Goal: Task Accomplishment & Management: Use online tool/utility

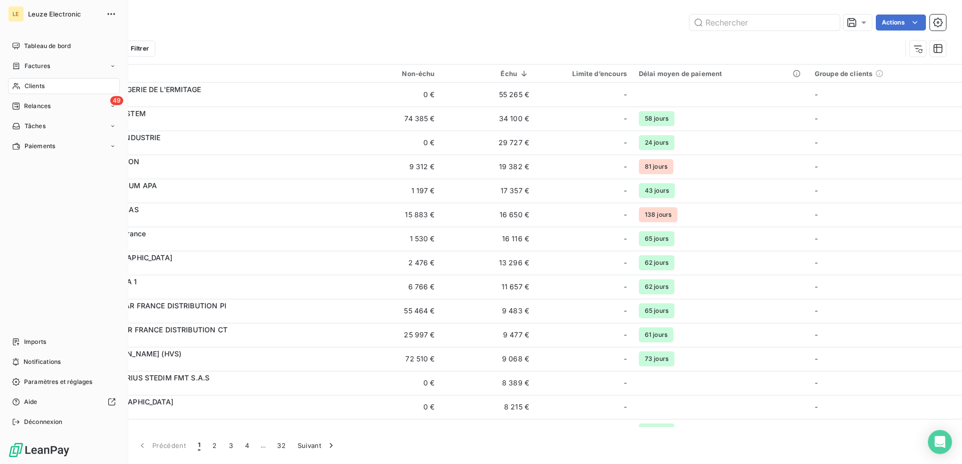
click at [25, 108] on span "Relances" at bounding box center [37, 106] width 27 height 9
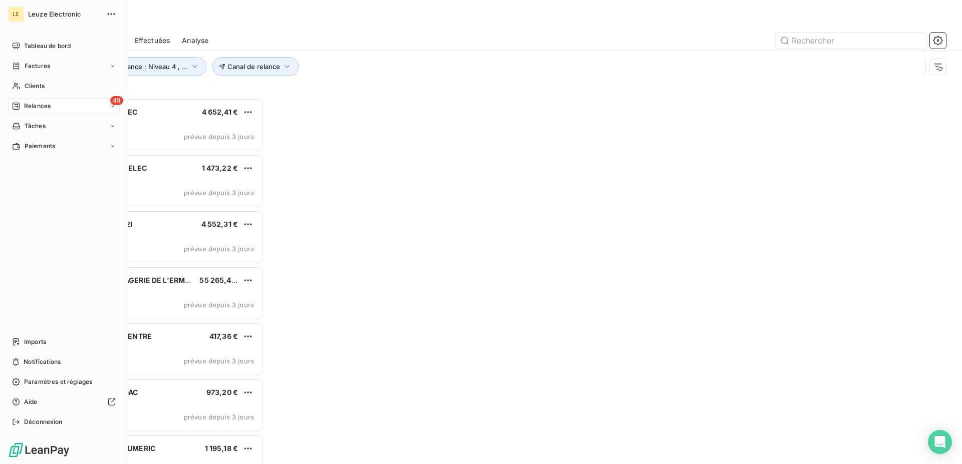
click at [24, 106] on div "Relances" at bounding box center [31, 106] width 39 height 9
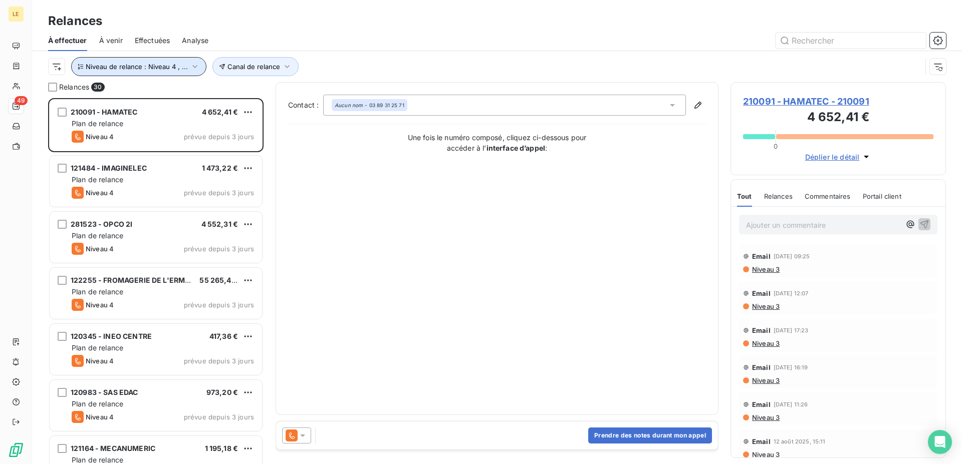
click at [197, 66] on icon "button" at bounding box center [195, 67] width 10 height 10
click at [502, 34] on div at bounding box center [582, 41] width 725 height 16
click at [298, 439] on icon at bounding box center [303, 436] width 10 height 10
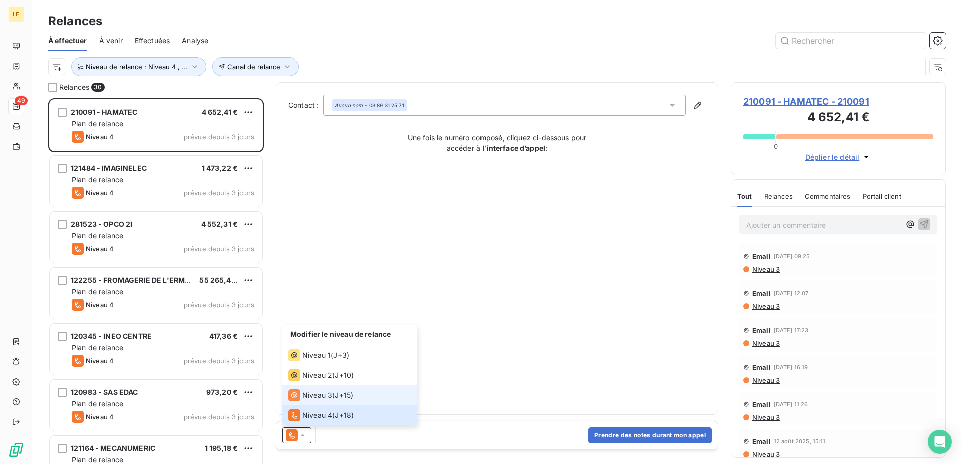
click at [298, 398] on icon at bounding box center [294, 396] width 12 height 12
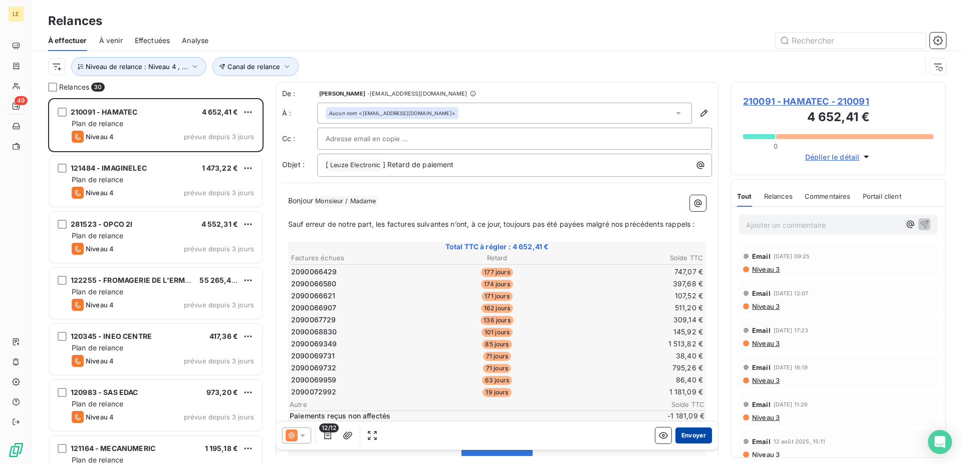
click at [677, 436] on button "Envoyer" at bounding box center [693, 436] width 37 height 16
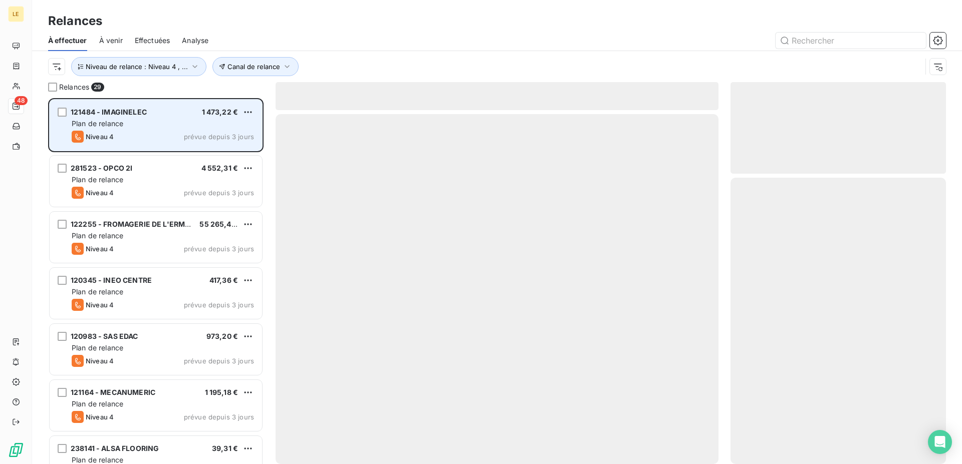
click at [121, 129] on div "121484 - IMAGINELEC 1 473,22 € Plan de relance Niveau 4 prévue depuis 3 jours" at bounding box center [156, 125] width 212 height 51
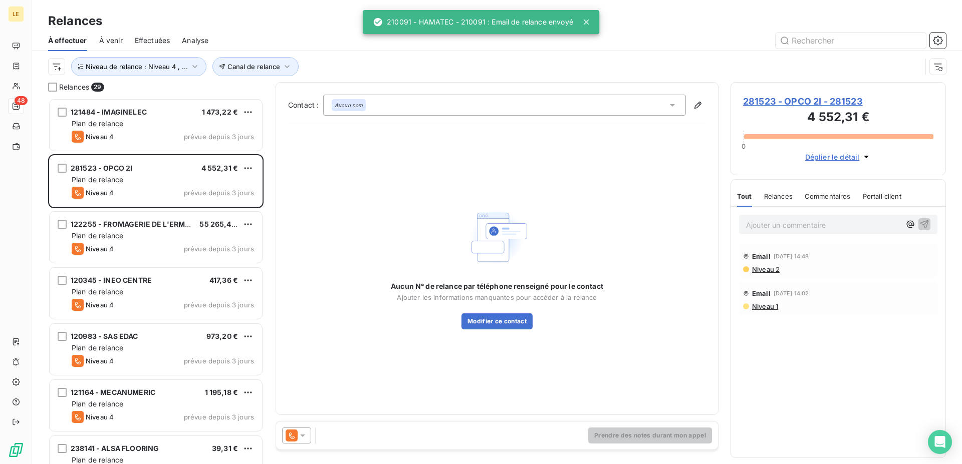
click at [300, 432] on icon at bounding box center [303, 436] width 10 height 10
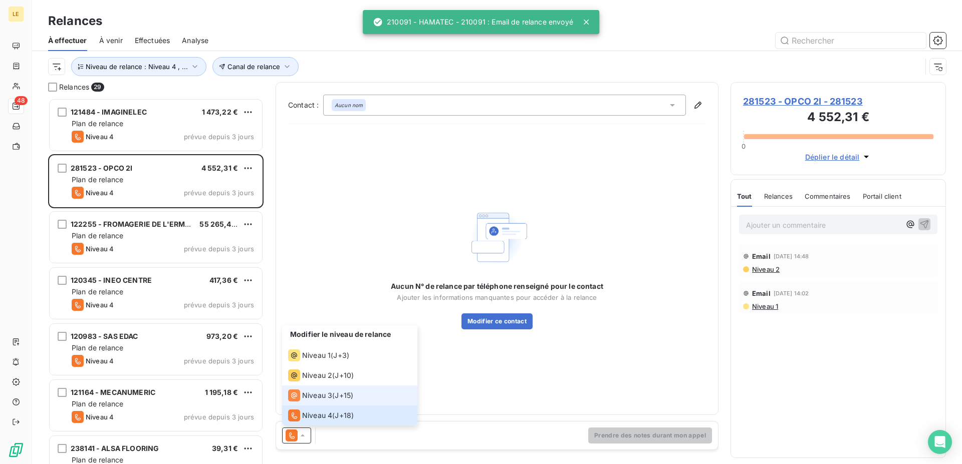
click at [307, 396] on span "Niveau 3" at bounding box center [317, 396] width 30 height 10
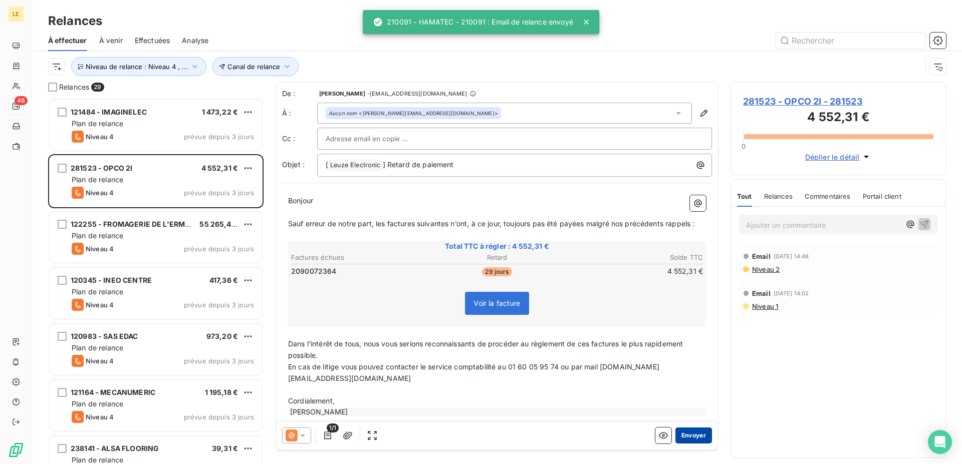
click at [687, 436] on button "Envoyer" at bounding box center [693, 436] width 37 height 16
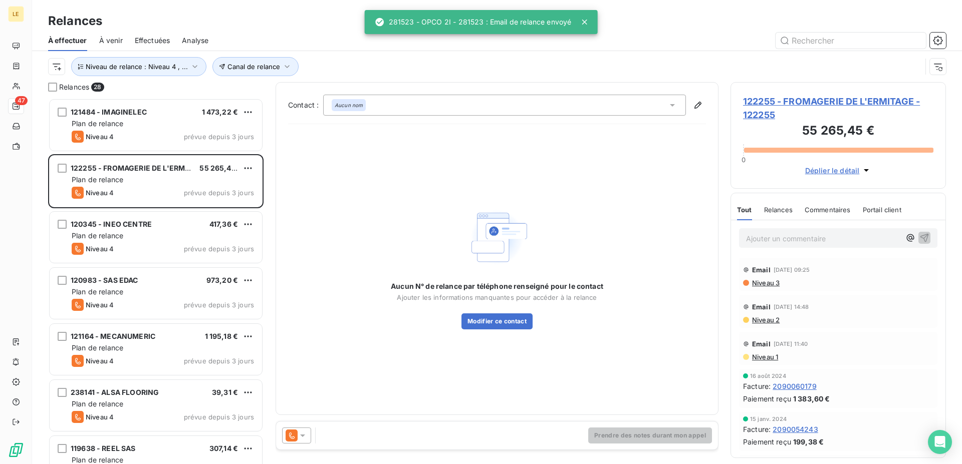
click at [296, 431] on icon at bounding box center [291, 436] width 12 height 12
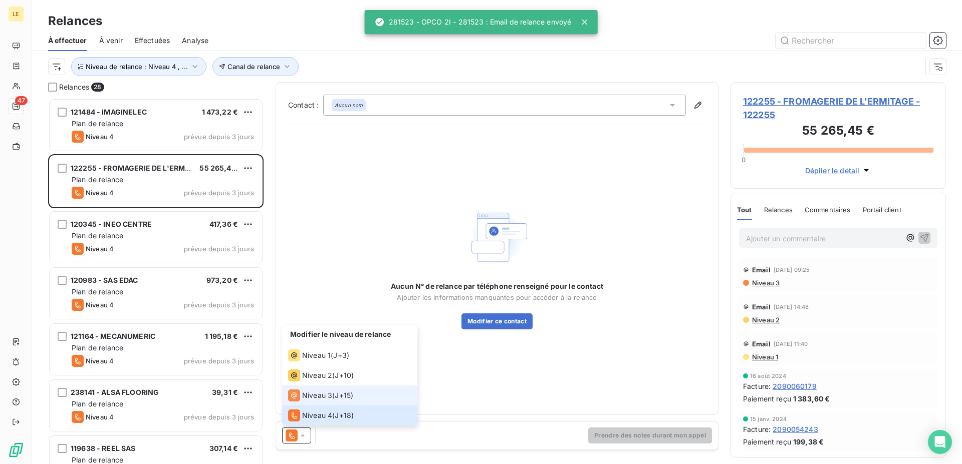
click at [302, 401] on div "Niveau 3" at bounding box center [310, 396] width 44 height 12
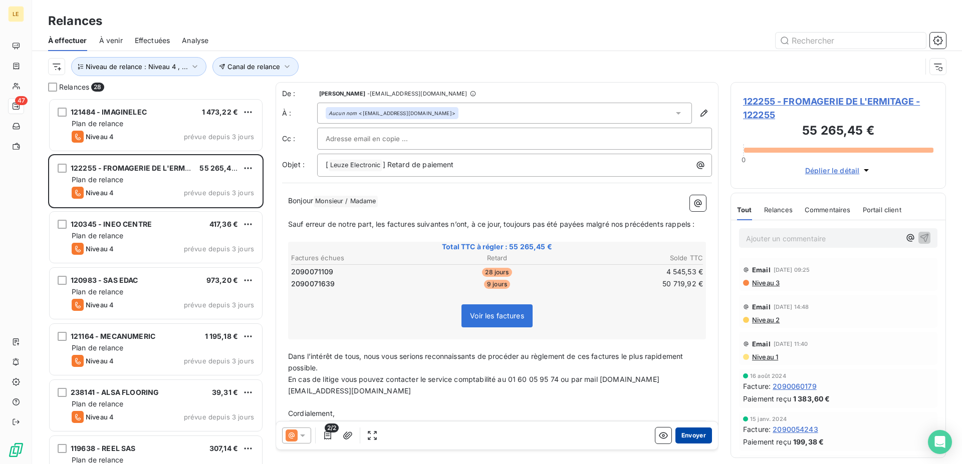
click at [675, 440] on button "Envoyer" at bounding box center [693, 436] width 37 height 16
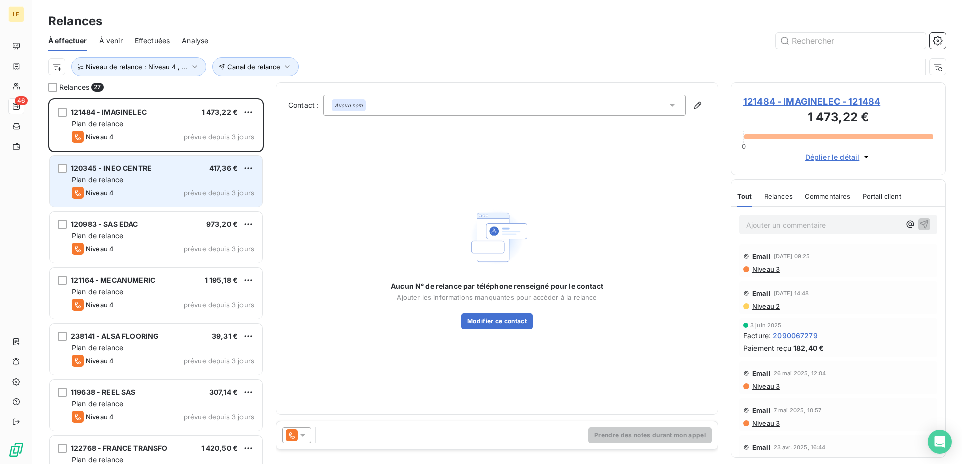
click at [206, 187] on div "Niveau 4 prévue depuis 3 jours" at bounding box center [163, 193] width 182 height 12
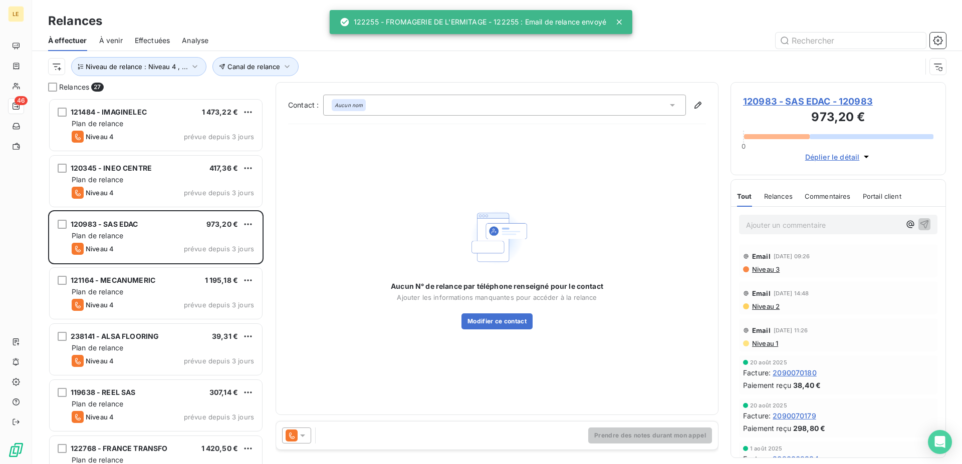
click at [295, 431] on icon at bounding box center [291, 436] width 12 height 12
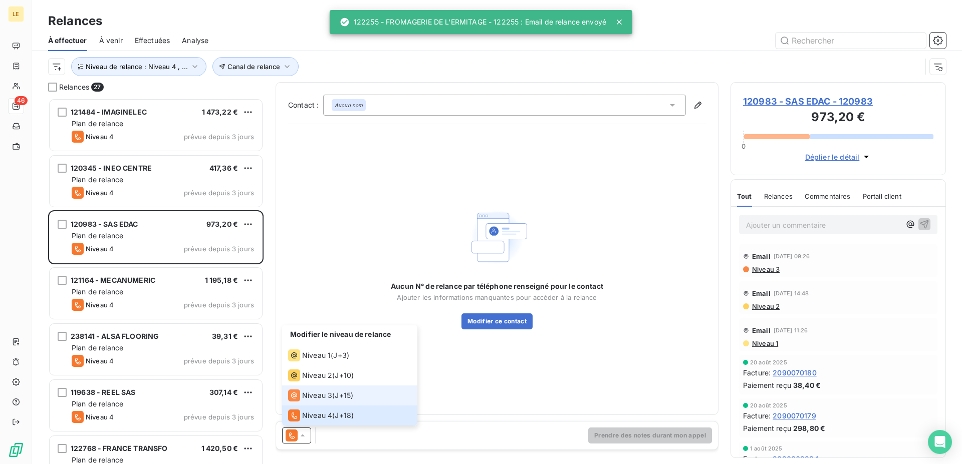
click at [311, 397] on span "Niveau 3" at bounding box center [317, 396] width 30 height 10
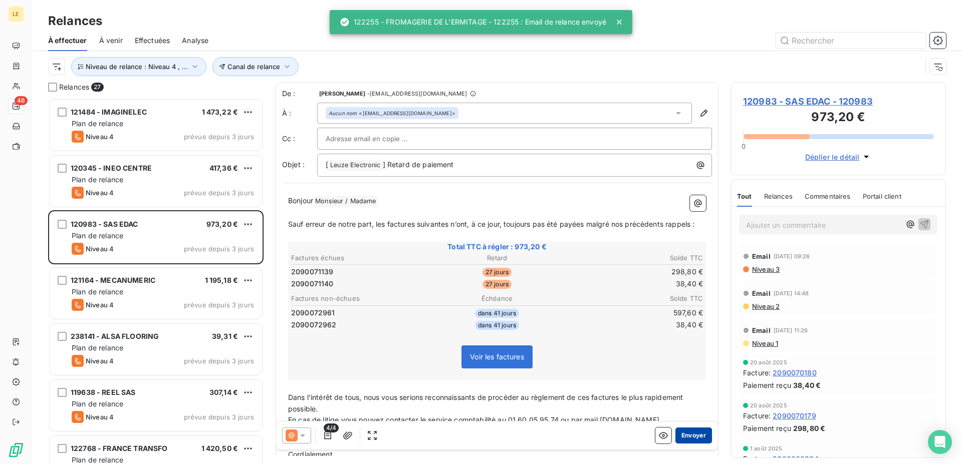
click at [679, 431] on button "Envoyer" at bounding box center [693, 436] width 37 height 16
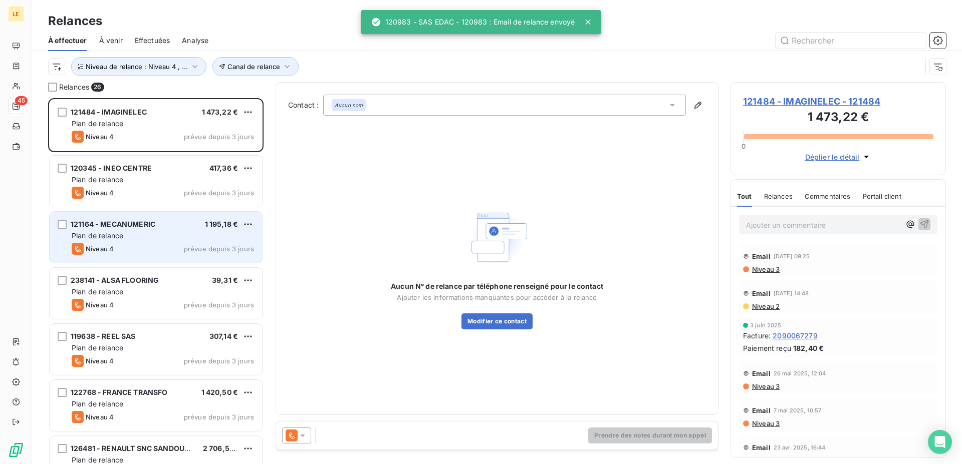
click at [213, 233] on div "Plan de relance" at bounding box center [163, 236] width 182 height 10
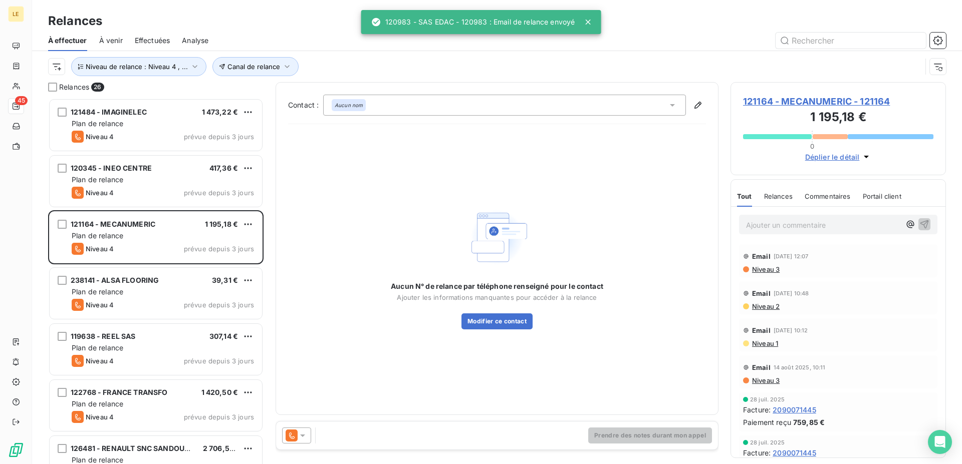
click at [300, 434] on icon at bounding box center [303, 436] width 10 height 10
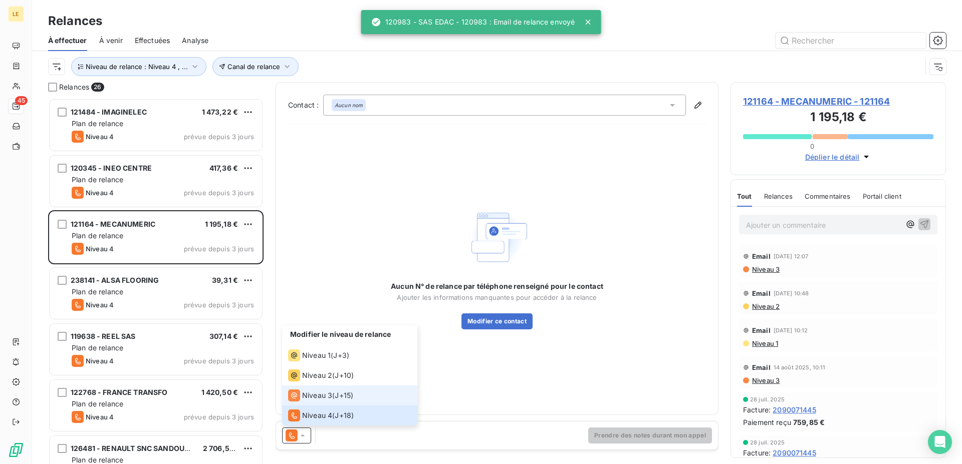
click at [311, 392] on span "Niveau 3" at bounding box center [317, 396] width 30 height 10
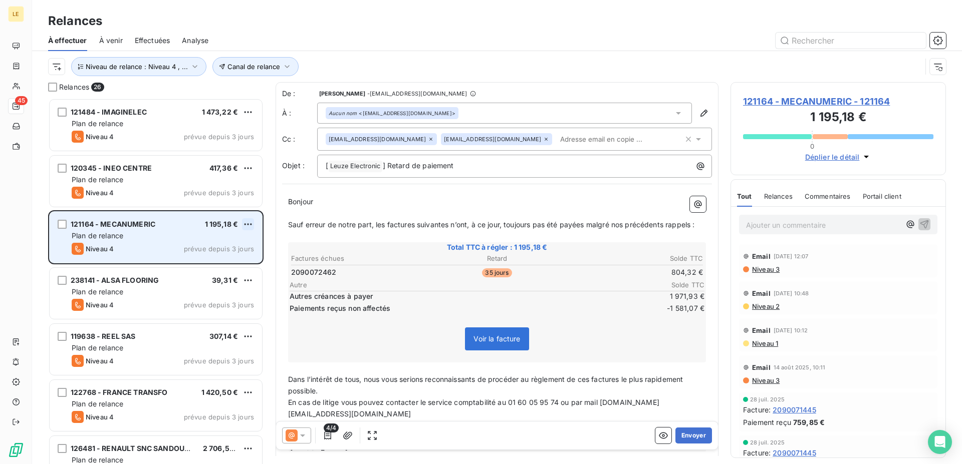
click at [244, 221] on html "LE 45 Relances À effectuer À venir Effectuées Analyse Canal de relance Niveau d…" at bounding box center [481, 232] width 962 height 464
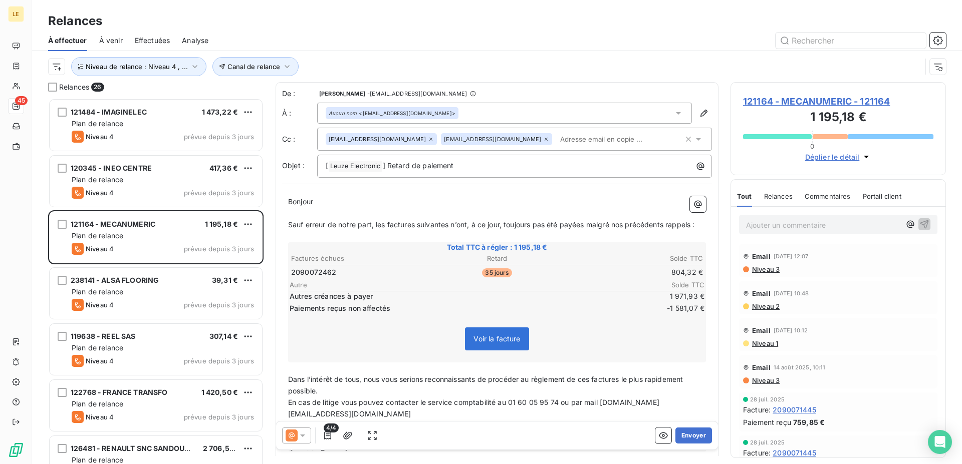
scroll to position [358, 207]
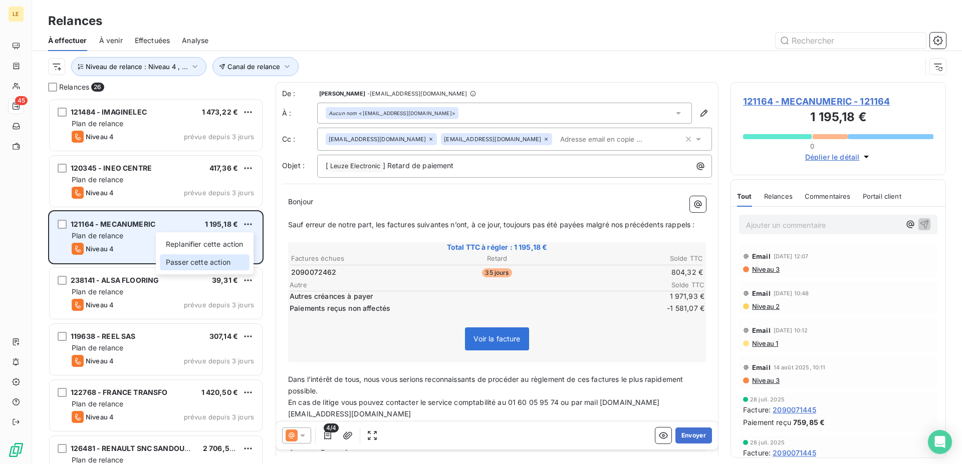
click at [209, 267] on div "Passer cette action" at bounding box center [205, 262] width 90 height 16
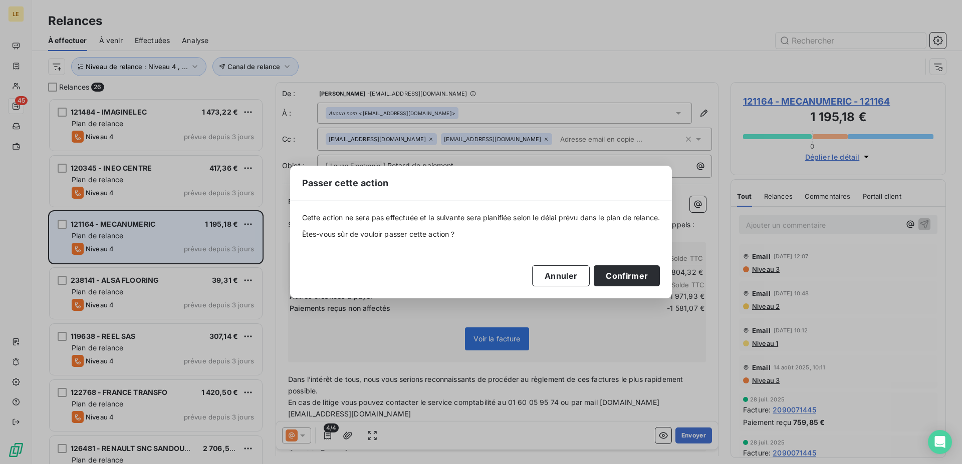
click at [713, 281] on div "Passer cette action Cette action ne sera pas effectuée et la suivante sera plan…" at bounding box center [481, 232] width 962 height 464
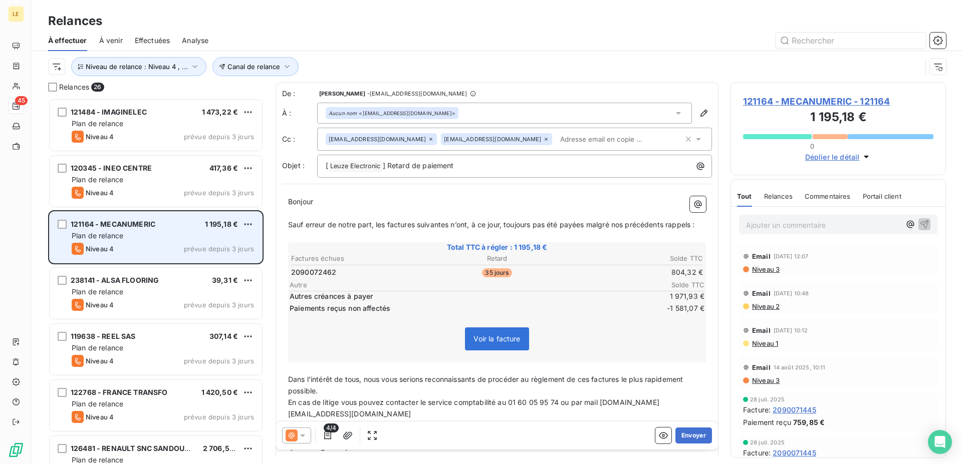
click at [620, 264] on th "Solde TTC" at bounding box center [634, 258] width 137 height 11
click at [250, 220] on html "LE 45 Relances À effectuer À venir Effectuées Analyse Canal de relance Niveau d…" at bounding box center [481, 232] width 962 height 464
click at [227, 258] on div "Passer cette action" at bounding box center [205, 262] width 90 height 16
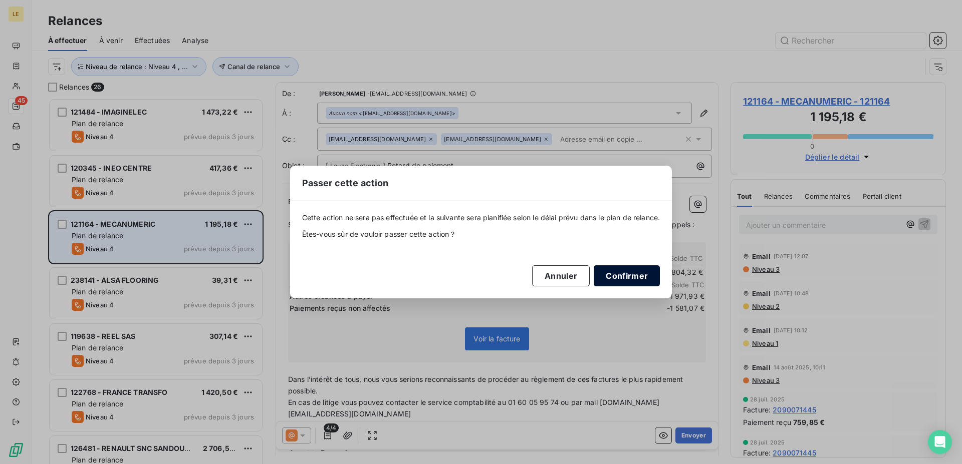
click at [637, 279] on button "Confirmer" at bounding box center [627, 275] width 66 height 21
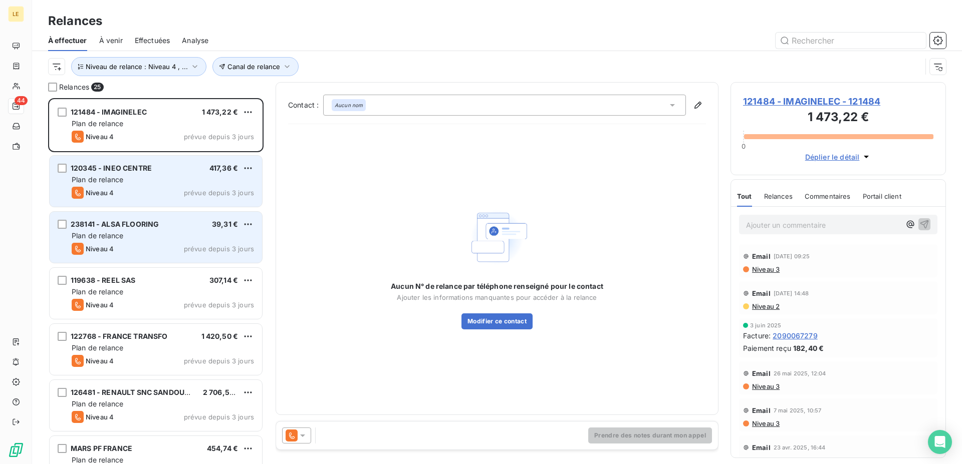
click at [176, 166] on div "120345 - INEO CENTRE 417,36 €" at bounding box center [163, 168] width 182 height 9
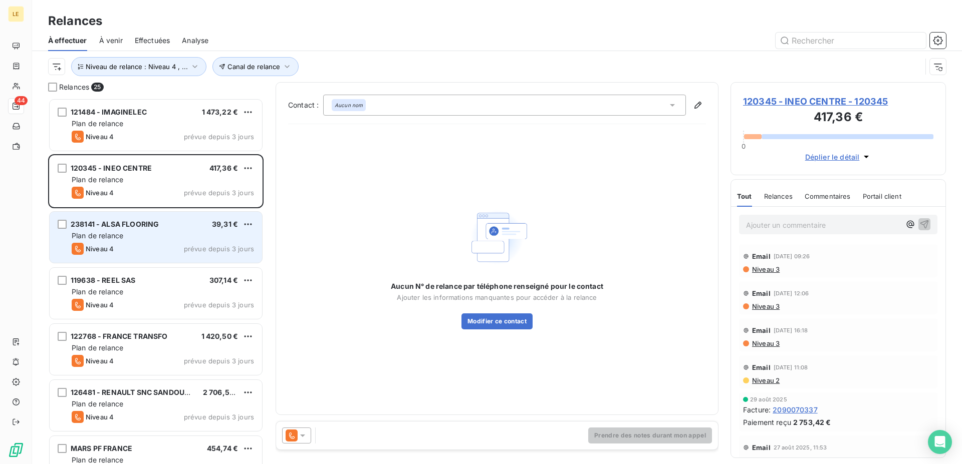
click at [286, 425] on div "Prendre des notes durant mon appel" at bounding box center [497, 436] width 442 height 28
click at [301, 437] on icon at bounding box center [303, 436] width 10 height 10
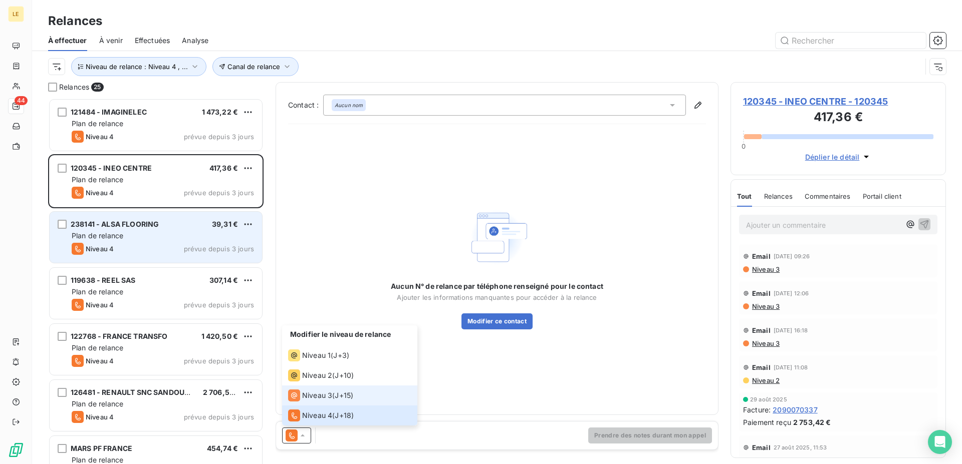
click at [303, 395] on span "Niveau 3" at bounding box center [317, 396] width 30 height 10
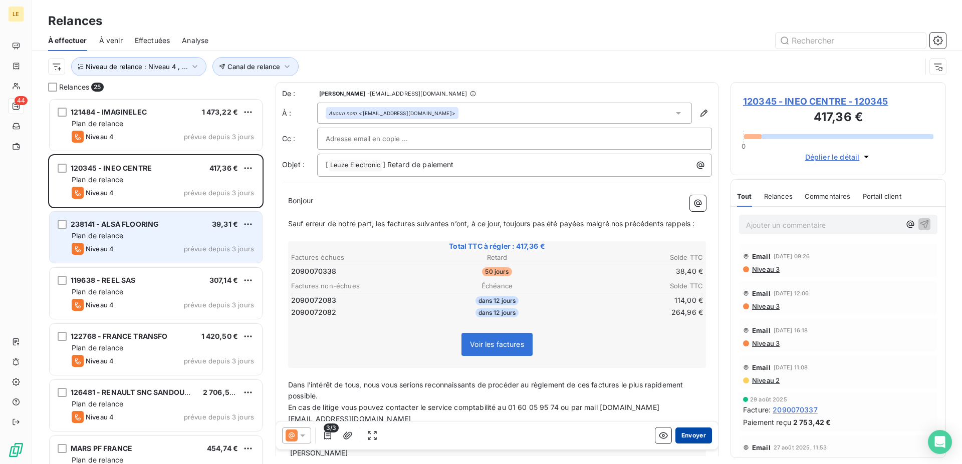
click at [688, 436] on button "Envoyer" at bounding box center [693, 436] width 37 height 16
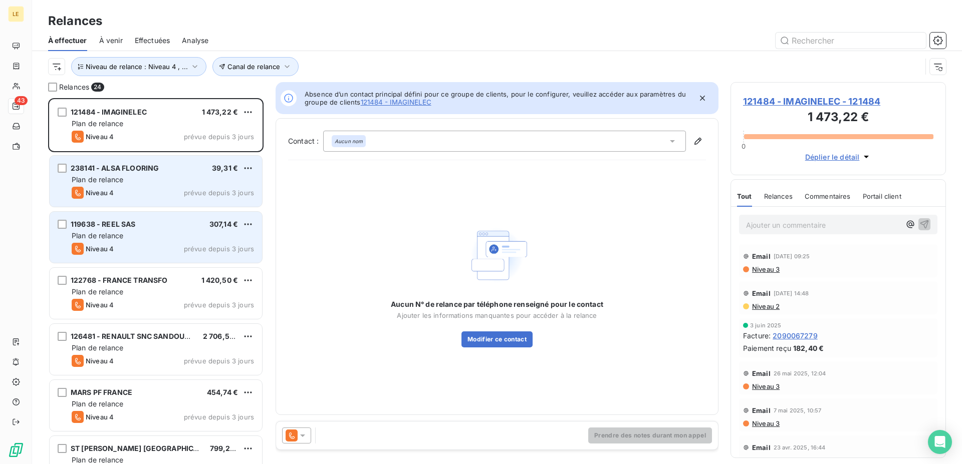
click at [206, 180] on div "Plan de relance" at bounding box center [163, 180] width 182 height 10
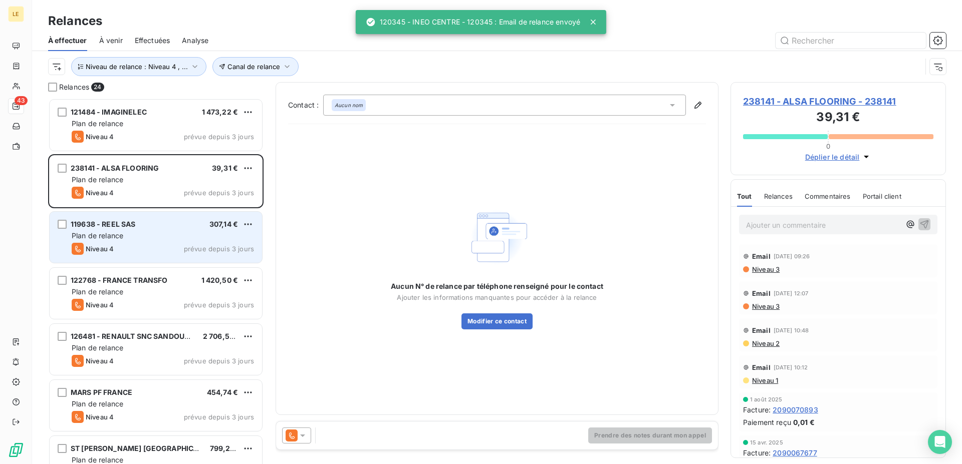
click at [299, 433] on icon at bounding box center [303, 436] width 10 height 10
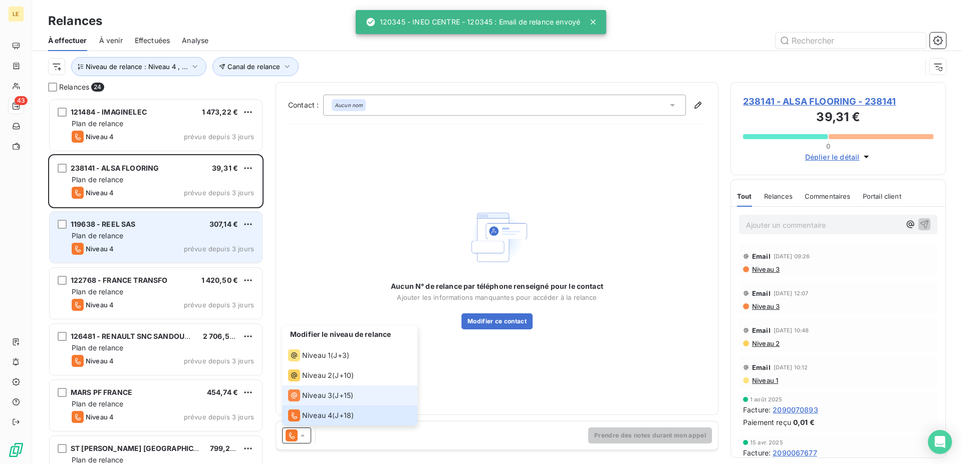
click at [309, 397] on span "Niveau 3" at bounding box center [317, 396] width 30 height 10
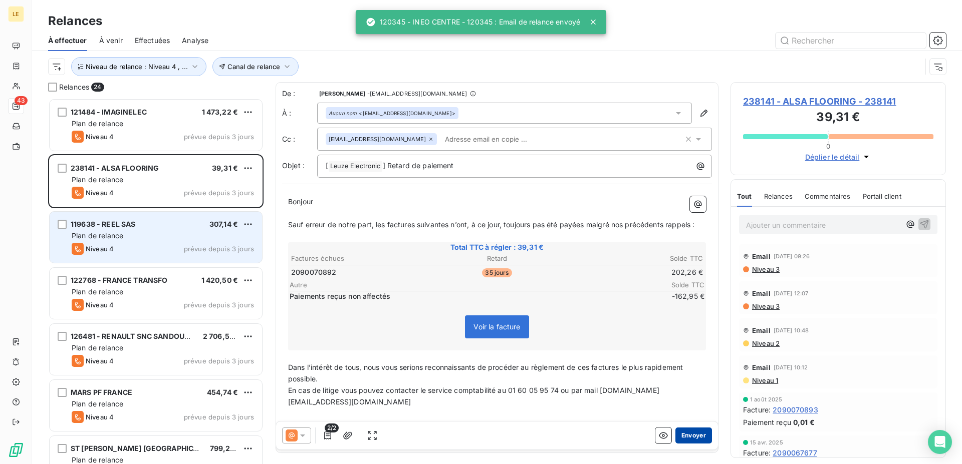
click at [692, 438] on button "Envoyer" at bounding box center [693, 436] width 37 height 16
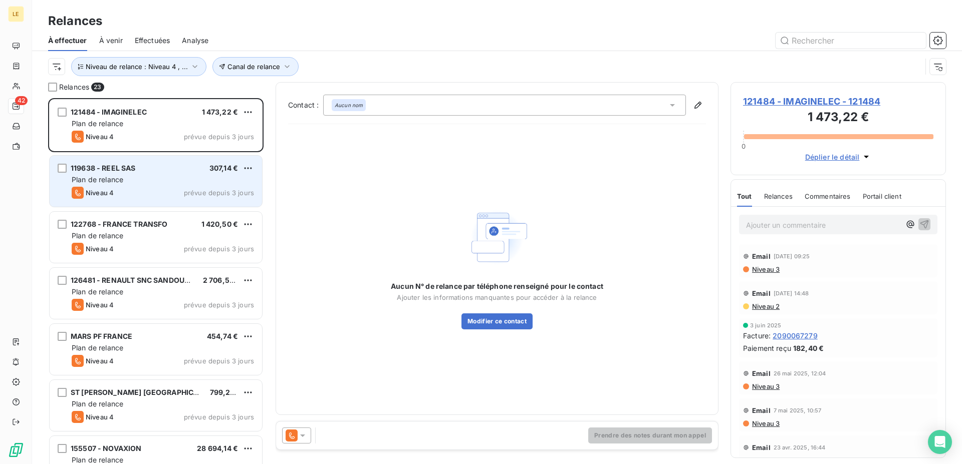
click at [173, 189] on div "Niveau 4 prévue depuis 3 jours" at bounding box center [163, 193] width 182 height 12
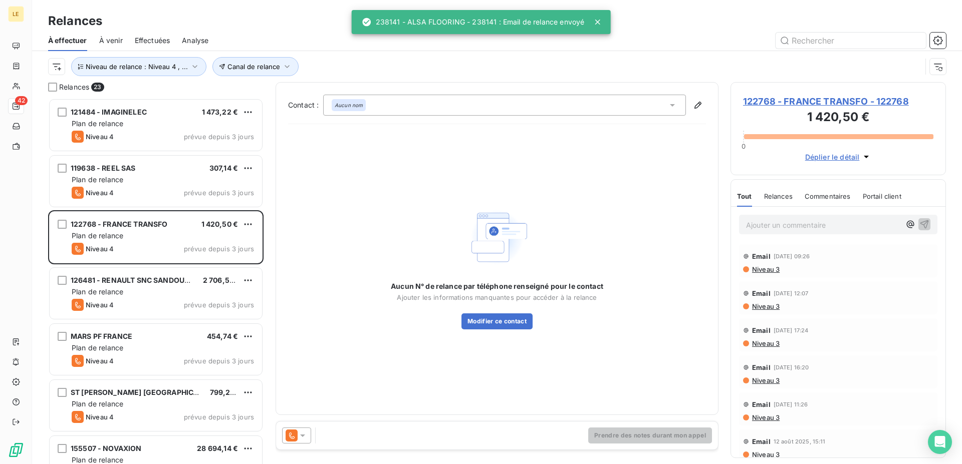
click at [288, 427] on div "Prendre des notes durant mon appel" at bounding box center [497, 436] width 442 height 28
click at [294, 433] on icon at bounding box center [291, 436] width 12 height 12
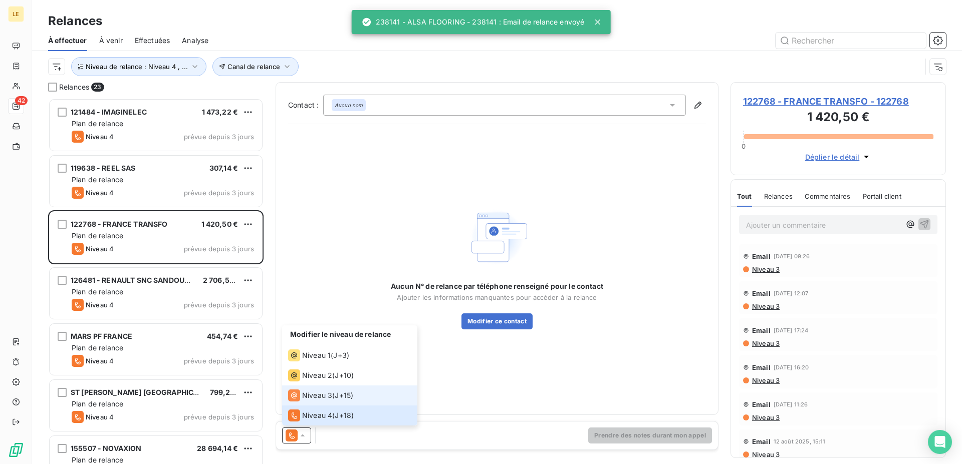
click at [305, 401] on div "Niveau 3" at bounding box center [310, 396] width 44 height 12
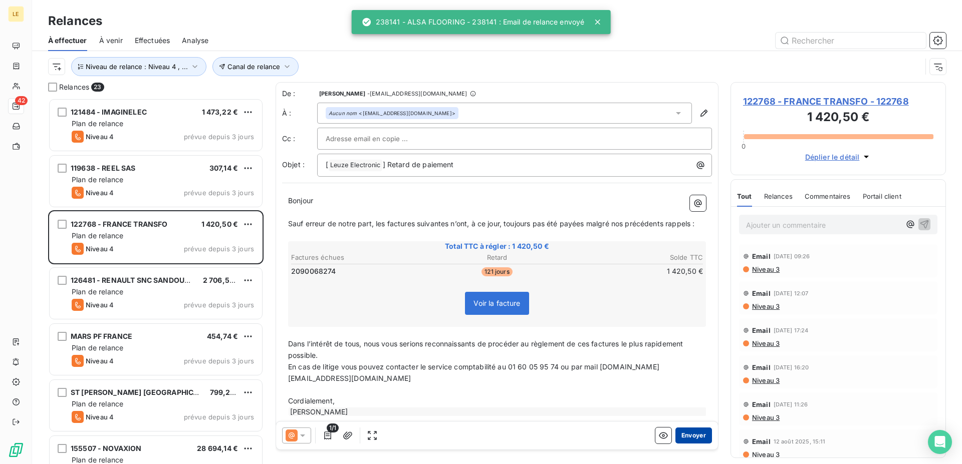
click at [686, 439] on button "Envoyer" at bounding box center [693, 436] width 37 height 16
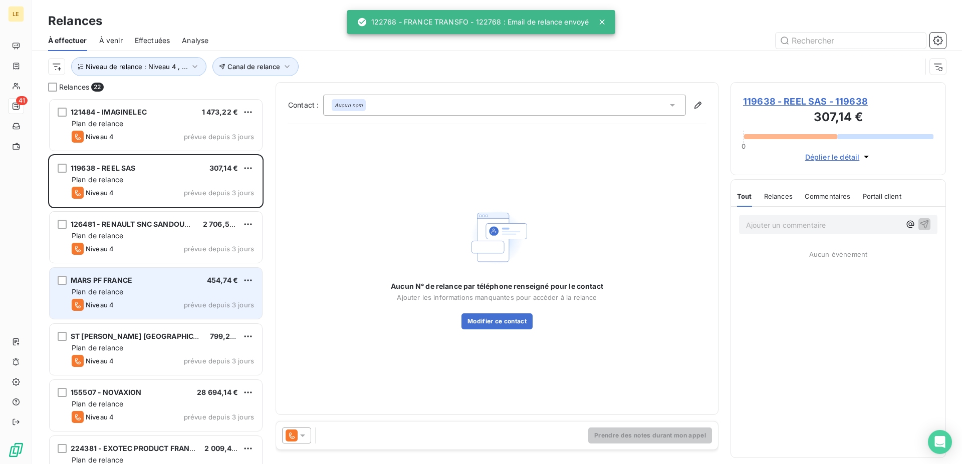
click at [290, 430] on icon at bounding box center [291, 436] width 12 height 12
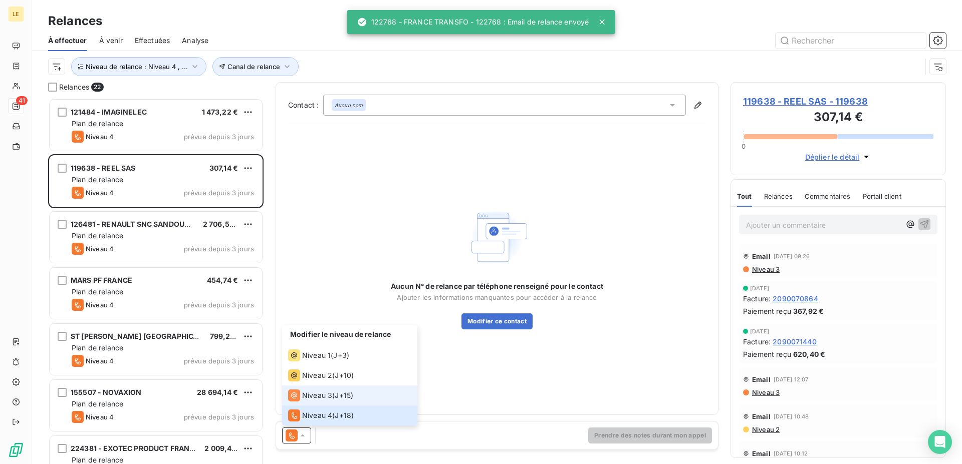
click at [296, 401] on icon at bounding box center [294, 396] width 12 height 12
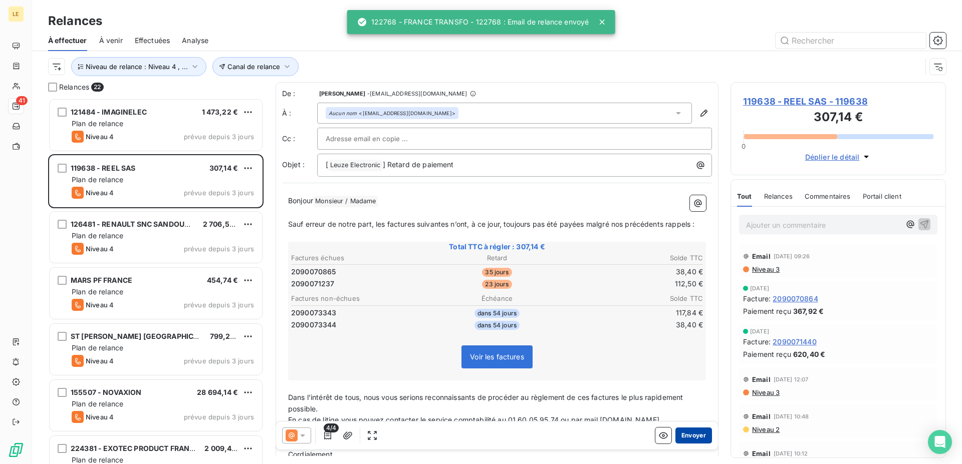
click at [686, 437] on button "Envoyer" at bounding box center [693, 436] width 37 height 16
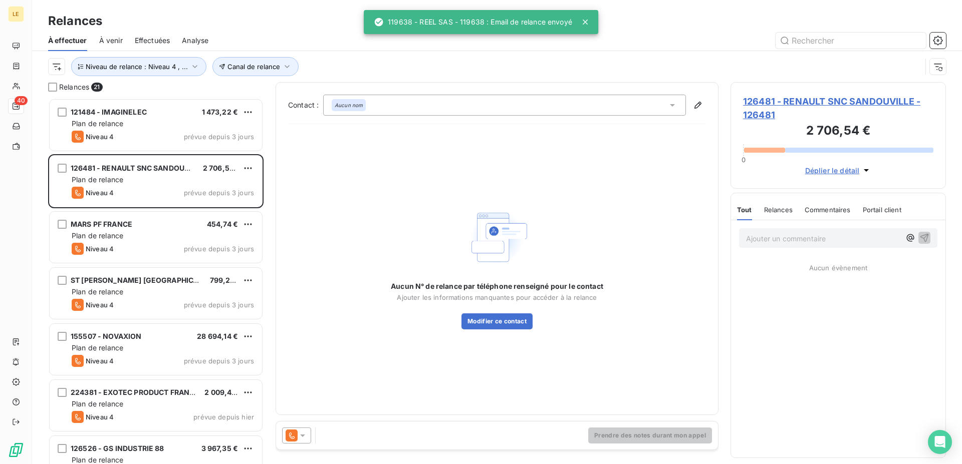
click at [289, 430] on icon at bounding box center [291, 436] width 12 height 12
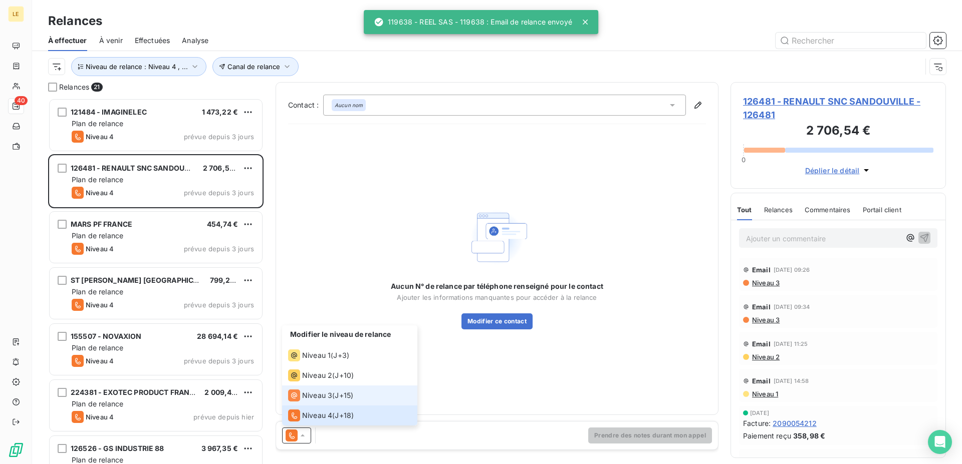
click at [306, 401] on div "Niveau 3" at bounding box center [310, 396] width 44 height 12
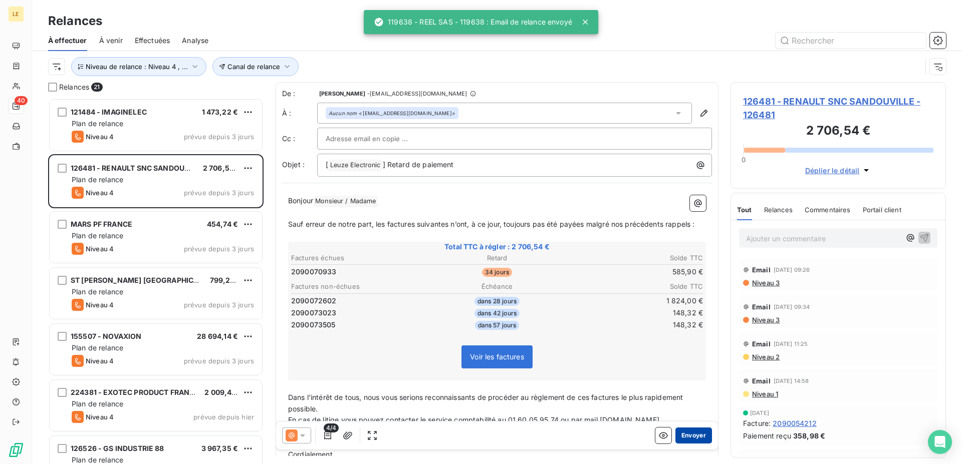
click at [694, 443] on button "Envoyer" at bounding box center [693, 436] width 37 height 16
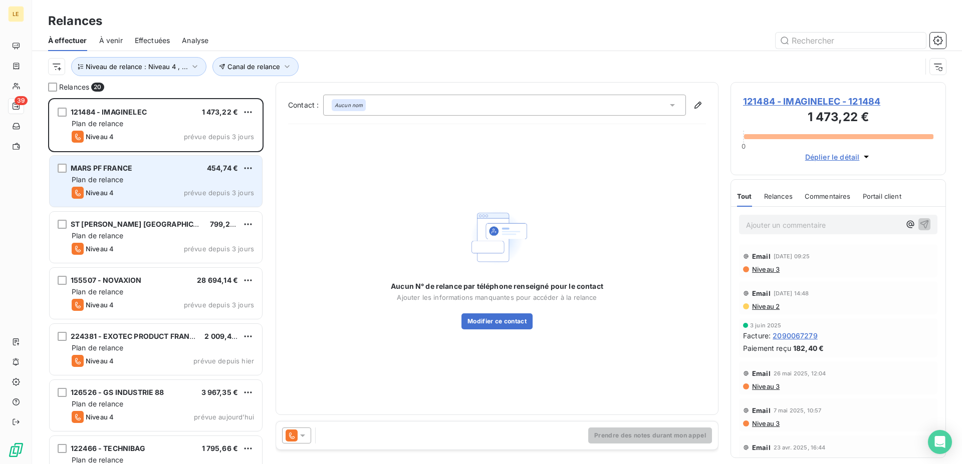
click at [183, 185] on div "MARS PF FRANCE 454,74 € Plan de relance Niveau 4 prévue depuis 3 jours" at bounding box center [156, 181] width 212 height 51
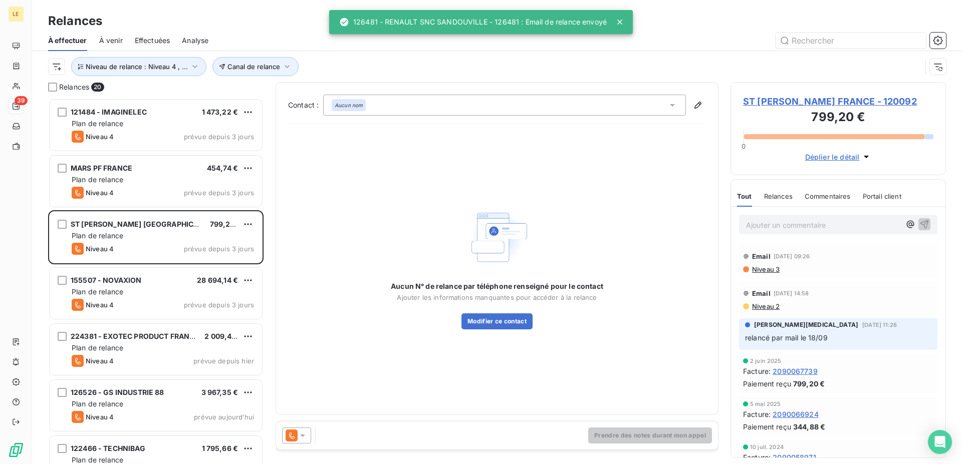
click at [301, 435] on icon at bounding box center [302, 436] width 5 height 3
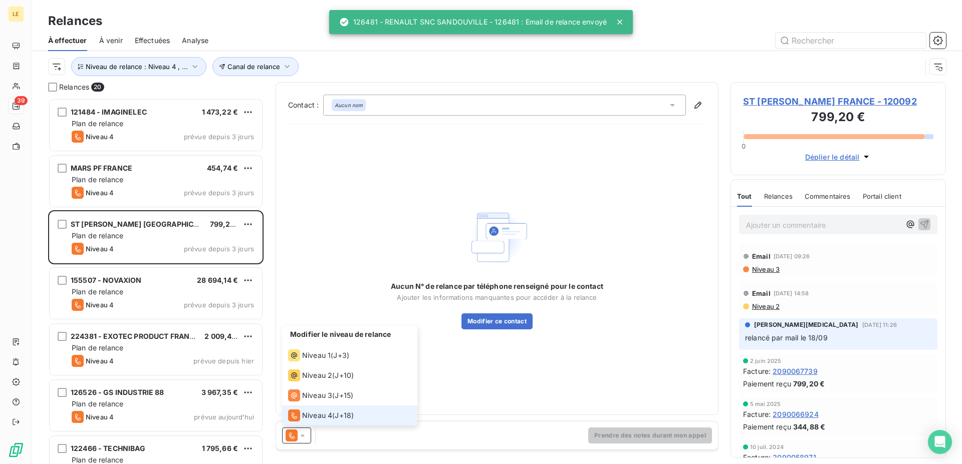
click at [311, 409] on li "Niveau 4 ( J+18 )" at bounding box center [349, 416] width 135 height 20
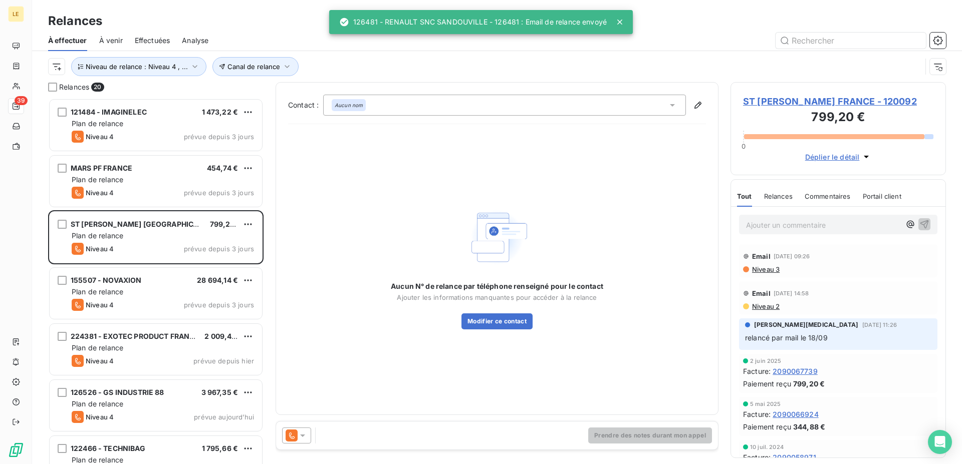
click at [281, 439] on div "Prendre des notes durant mon appel" at bounding box center [497, 436] width 442 height 28
click at [299, 424] on div "Prendre des notes durant mon appel" at bounding box center [497, 436] width 442 height 28
click at [300, 437] on icon at bounding box center [303, 436] width 10 height 10
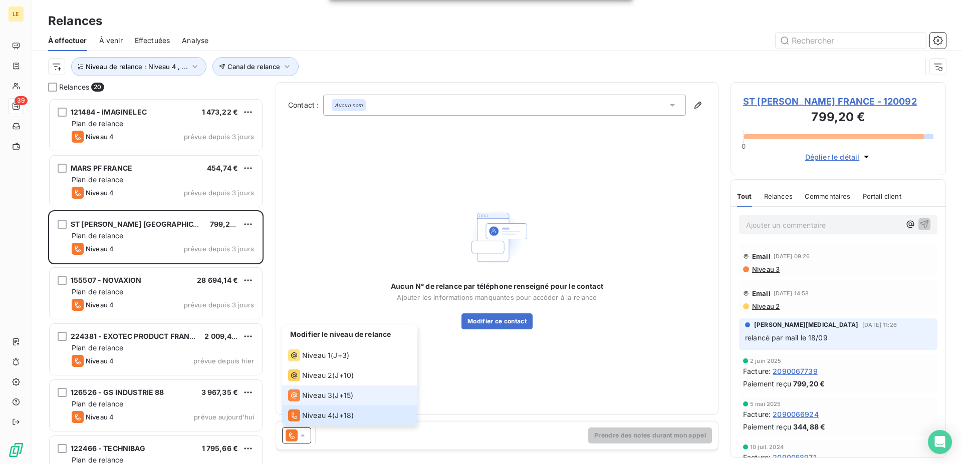
click at [312, 389] on li "Niveau 3 ( J+15 )" at bounding box center [349, 396] width 135 height 20
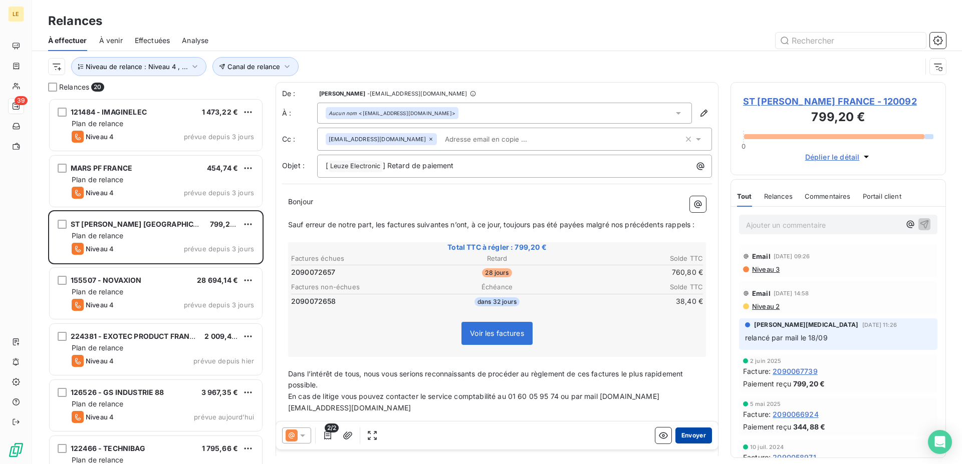
click at [684, 432] on button "Envoyer" at bounding box center [693, 436] width 37 height 16
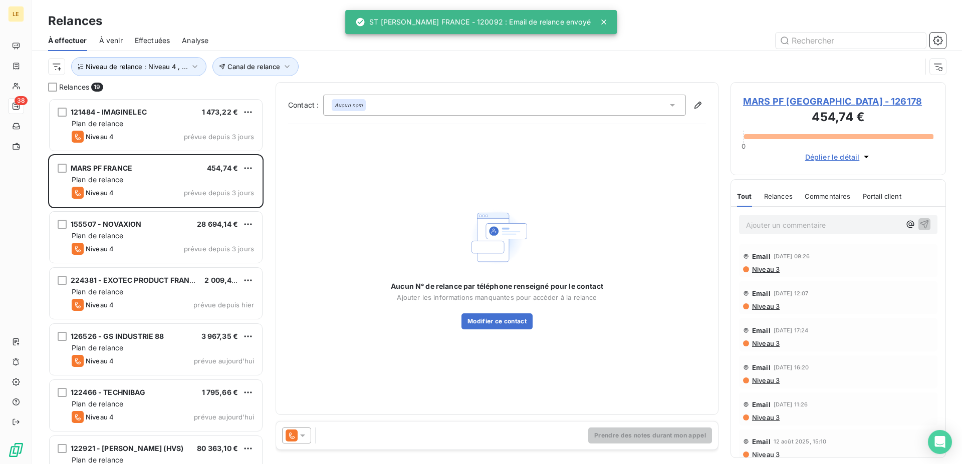
click at [295, 427] on div "Prendre des notes durant mon appel" at bounding box center [497, 436] width 442 height 28
click at [296, 435] on icon at bounding box center [291, 436] width 12 height 12
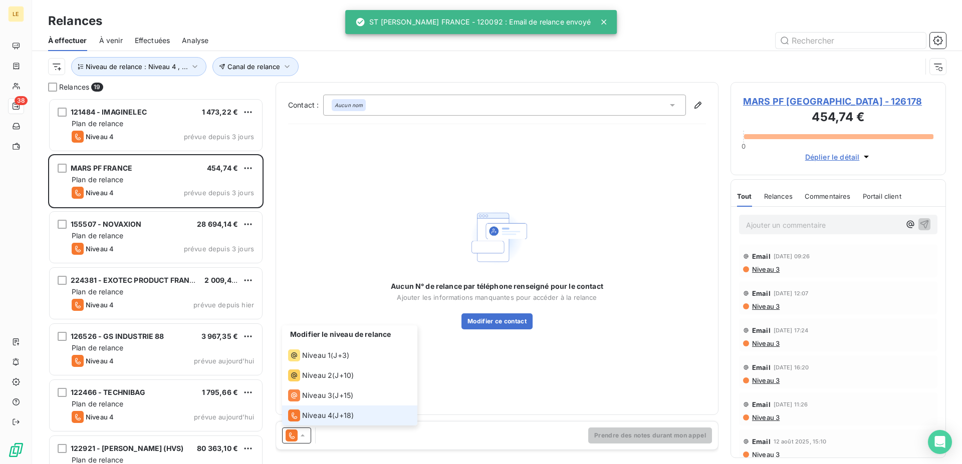
click at [310, 407] on li "Niveau 4 ( J+18 )" at bounding box center [349, 416] width 135 height 20
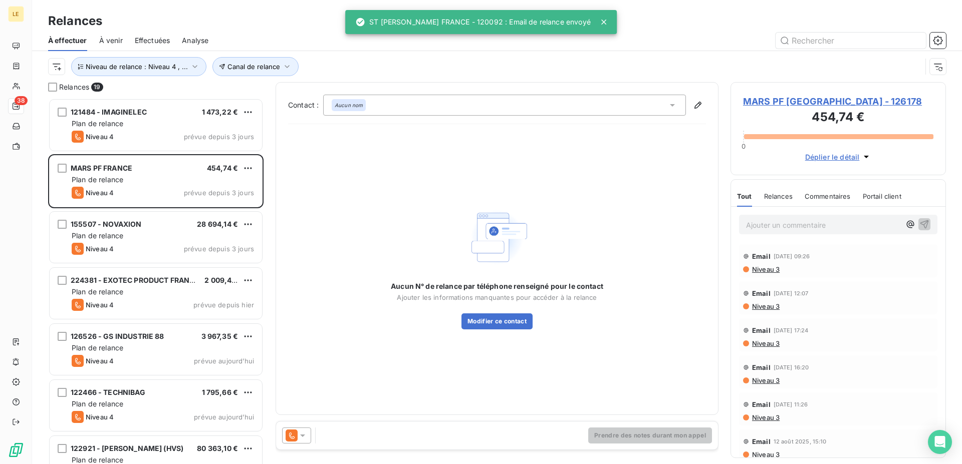
click at [297, 453] on div "Contact : Aucun nom Aucun N° de relance par téléphone renseigné pour le contact…" at bounding box center [496, 269] width 443 height 374
click at [299, 439] on icon at bounding box center [303, 436] width 10 height 10
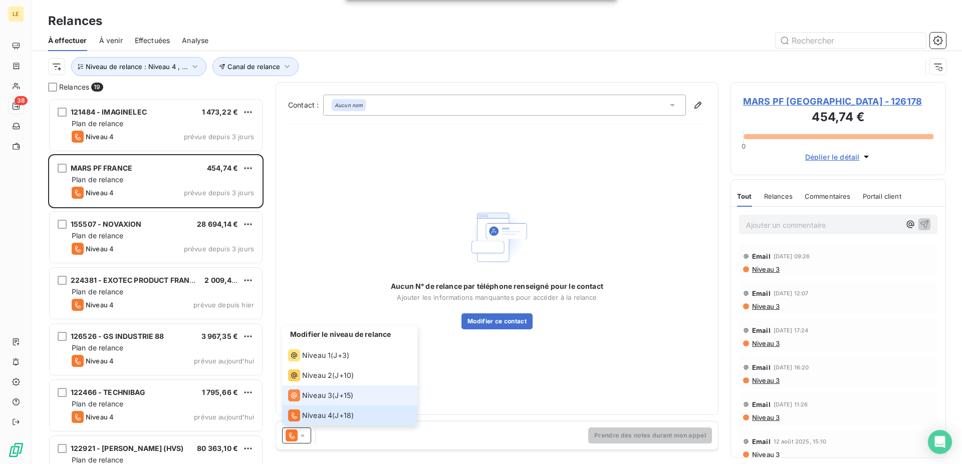
click at [311, 394] on span "Niveau 3" at bounding box center [317, 396] width 30 height 10
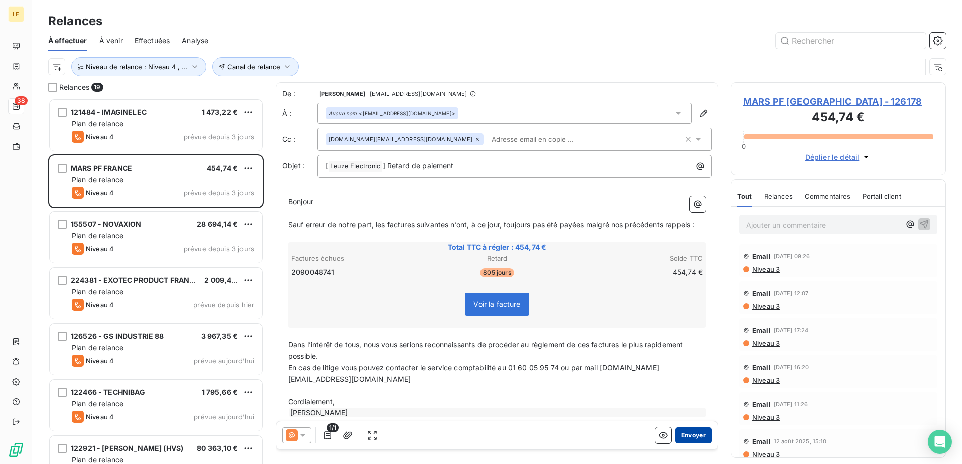
click at [675, 432] on button "Envoyer" at bounding box center [693, 436] width 37 height 16
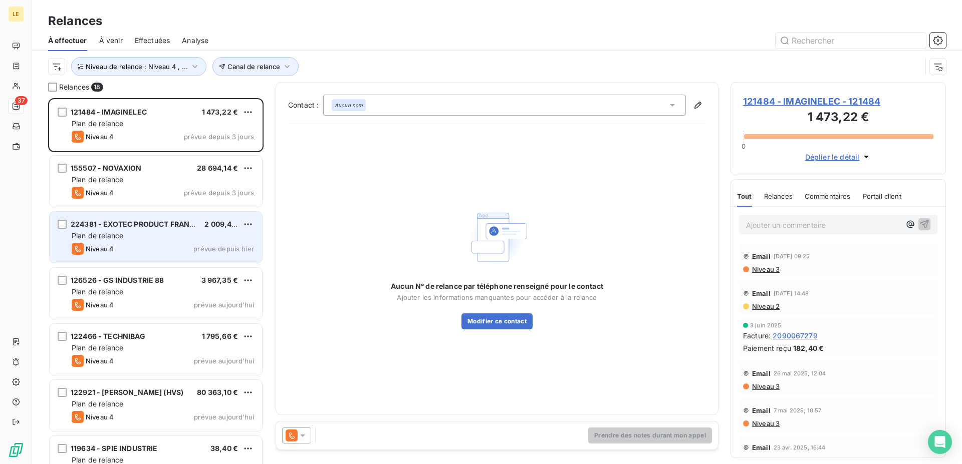
click at [193, 214] on div "224381 - EXOTEC PRODUCT FRANCE SAS 2 009,40 € Plan de relance Niveau 4 prévue d…" at bounding box center [156, 237] width 212 height 51
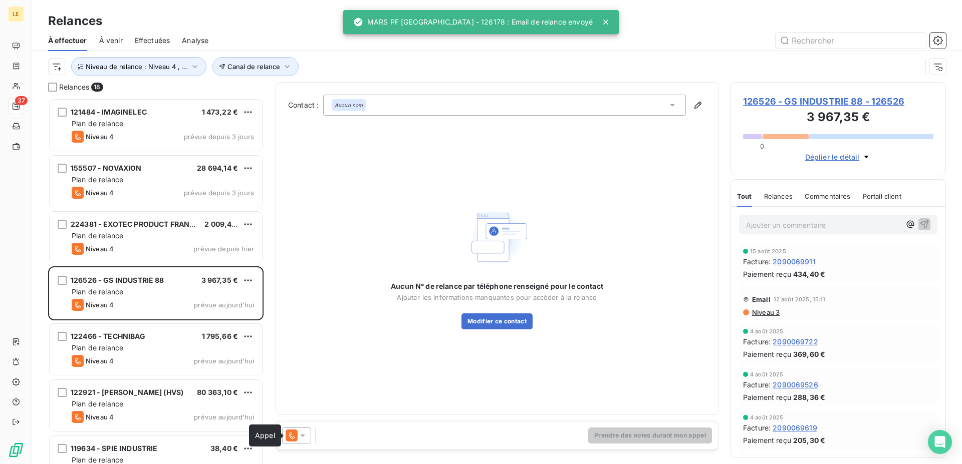
click at [296, 437] on icon at bounding box center [291, 436] width 12 height 12
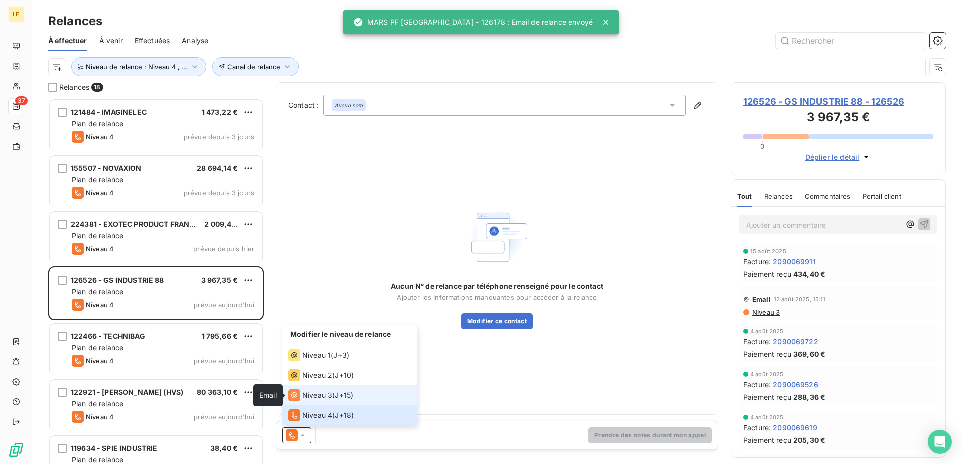
click at [292, 396] on icon at bounding box center [294, 396] width 12 height 12
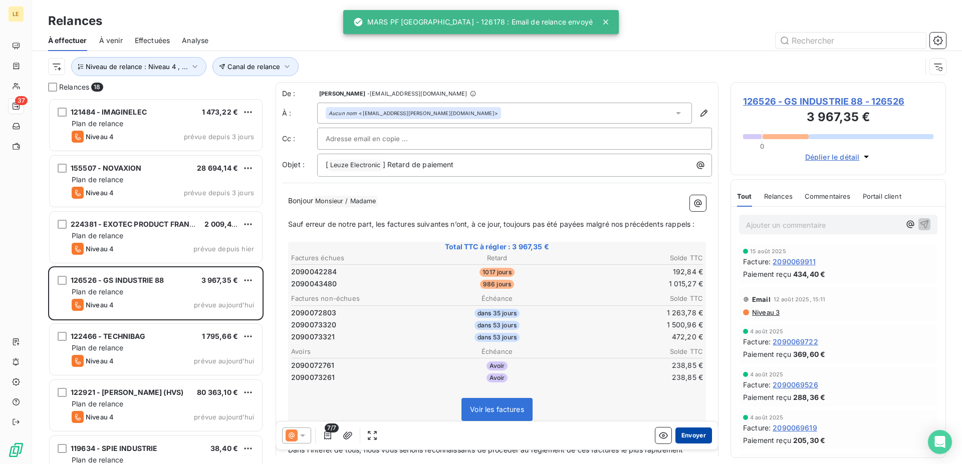
click at [675, 433] on button "Envoyer" at bounding box center [693, 436] width 37 height 16
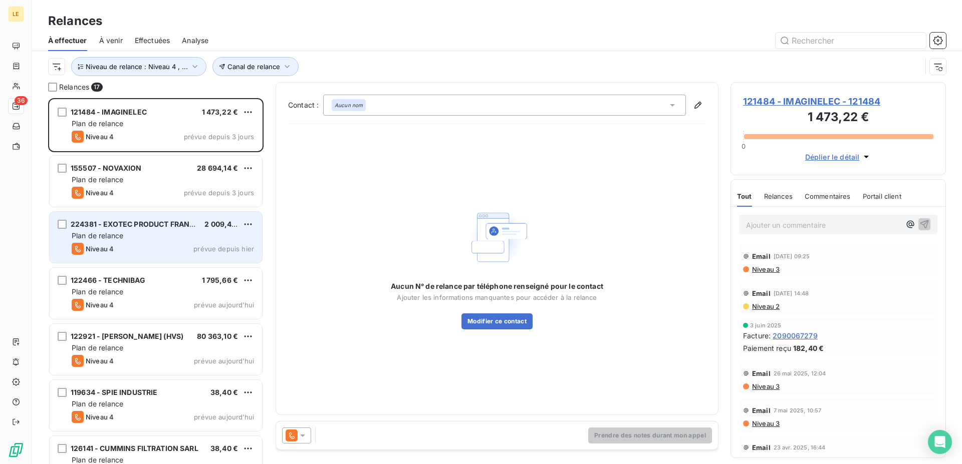
click at [169, 239] on div "Plan de relance" at bounding box center [163, 236] width 182 height 10
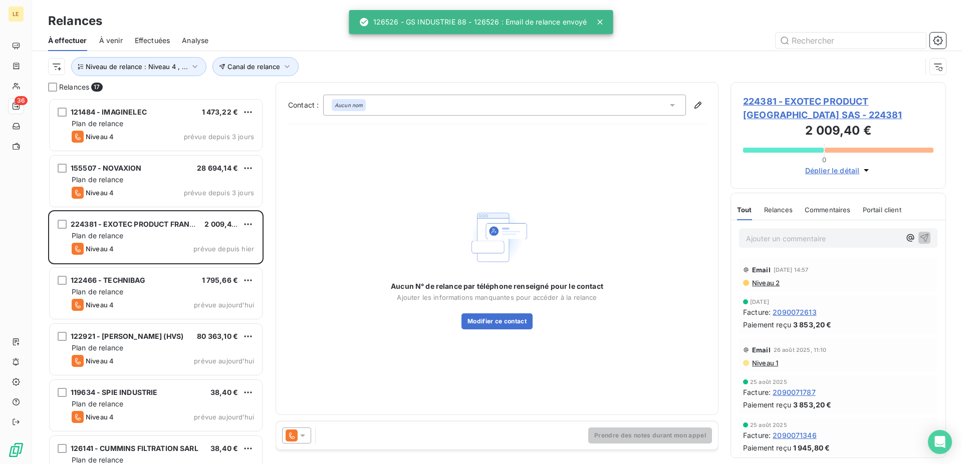
click at [294, 437] on icon at bounding box center [291, 436] width 12 height 12
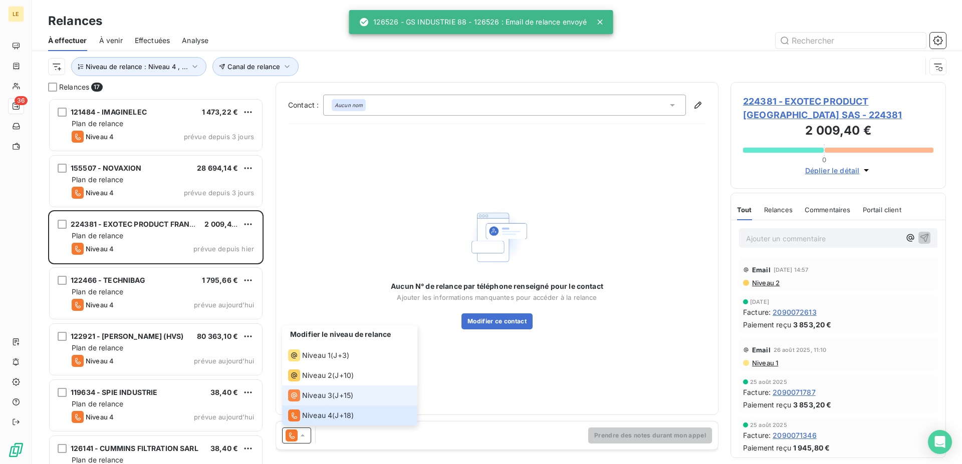
click at [312, 392] on span "Niveau 3" at bounding box center [317, 396] width 30 height 10
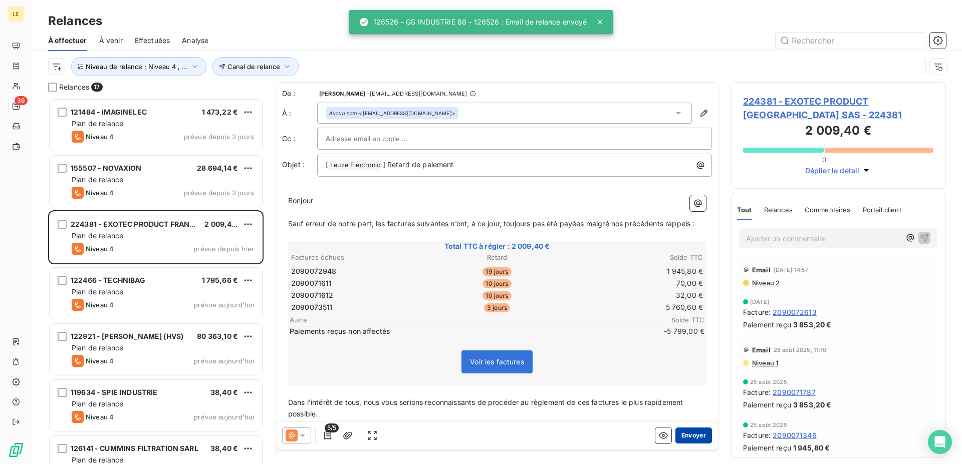
click at [686, 437] on button "Envoyer" at bounding box center [693, 436] width 37 height 16
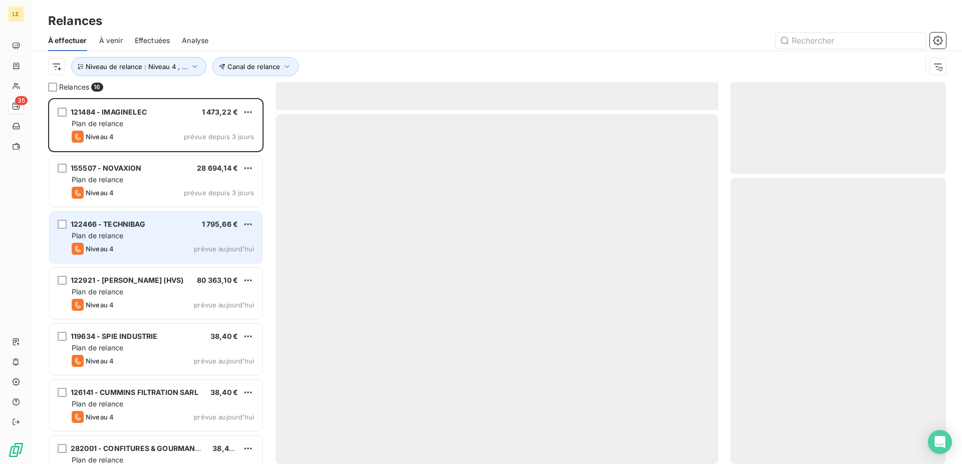
click at [197, 249] on span "prévue aujourd’hui" at bounding box center [224, 249] width 60 height 8
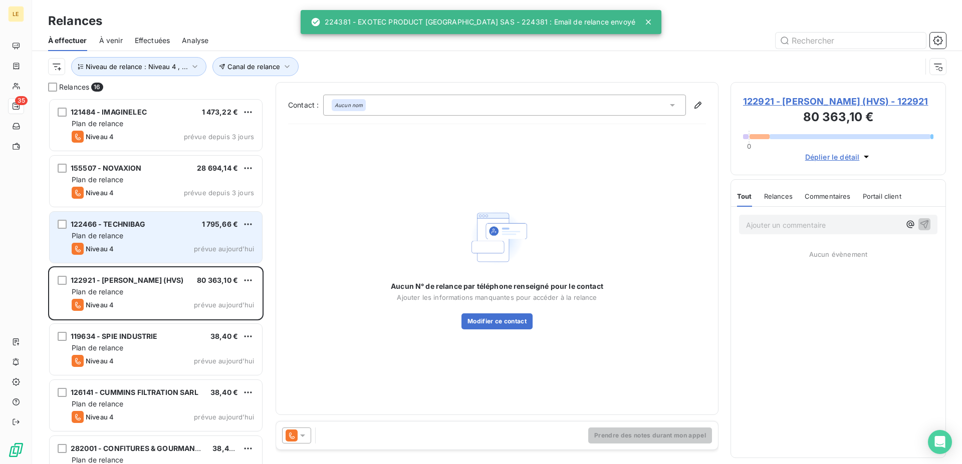
click at [196, 246] on span "prévue aujourd’hui" at bounding box center [224, 249] width 60 height 8
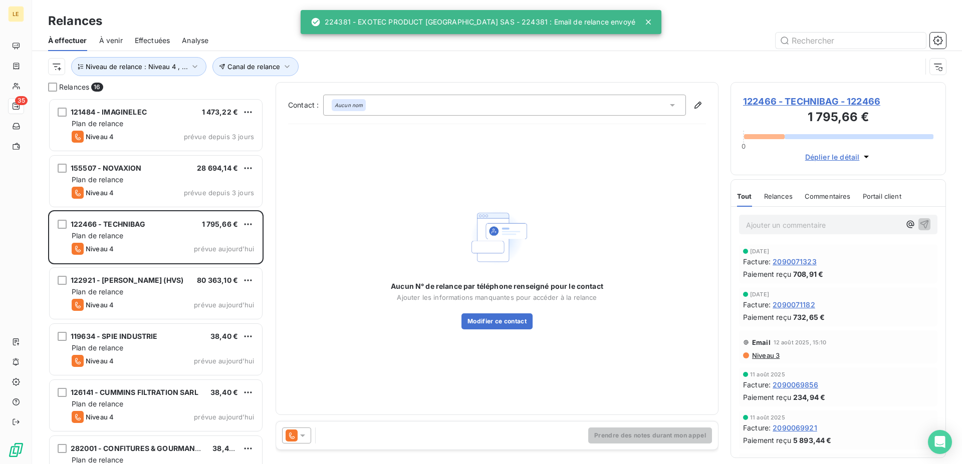
click at [299, 436] on icon at bounding box center [303, 436] width 10 height 10
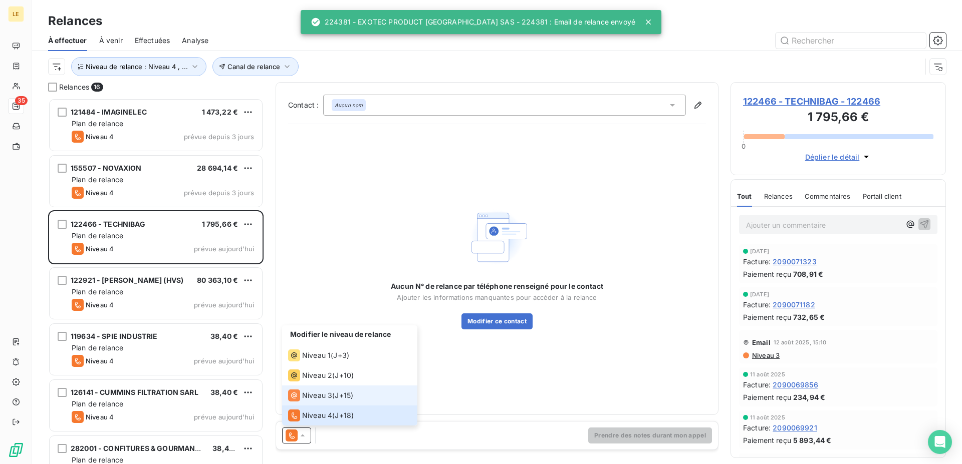
click at [306, 387] on li "Niveau 3 ( J+15 )" at bounding box center [349, 396] width 135 height 20
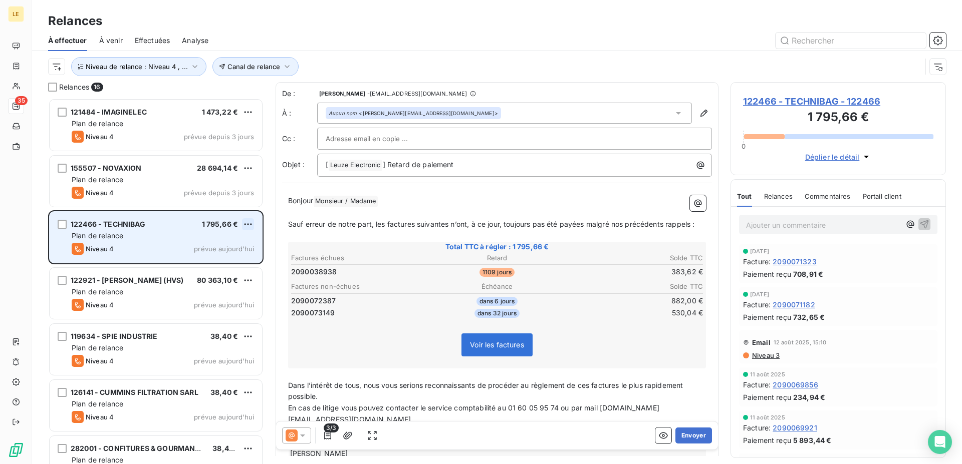
click at [246, 221] on html "LE 35 Relances À effectuer À venir Effectuées Analyse Canal de relance Niveau d…" at bounding box center [481, 232] width 962 height 464
click at [211, 261] on div "Passer cette action" at bounding box center [205, 262] width 90 height 16
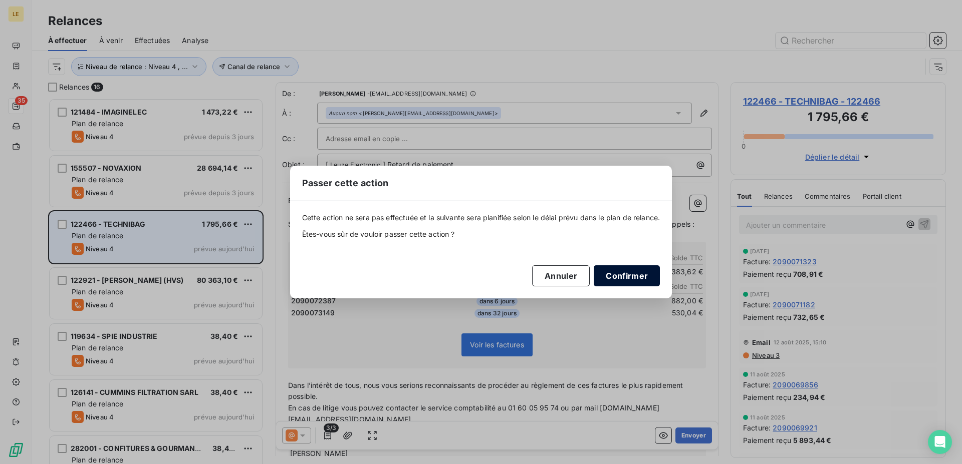
click at [609, 278] on button "Confirmer" at bounding box center [627, 275] width 66 height 21
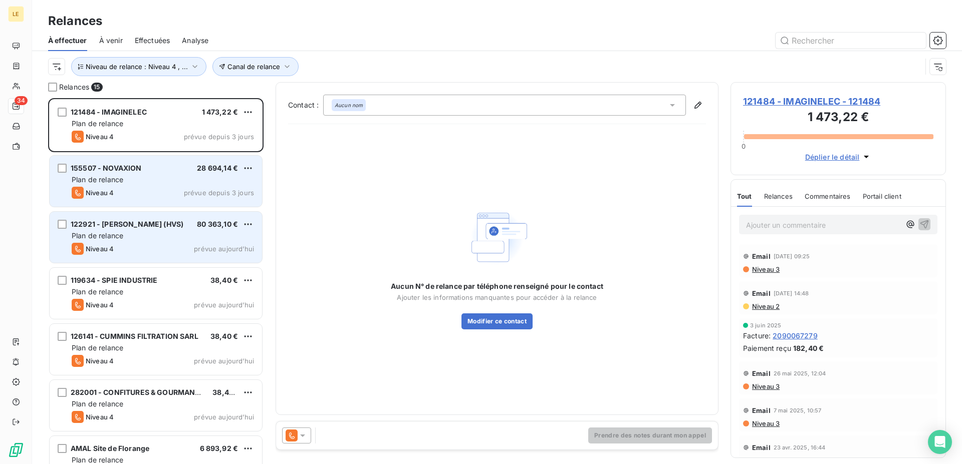
click at [175, 160] on div "155507 - NOVAXION 28 694,14 € Plan de relance Niveau 4 prévue depuis 3 jours" at bounding box center [156, 181] width 212 height 51
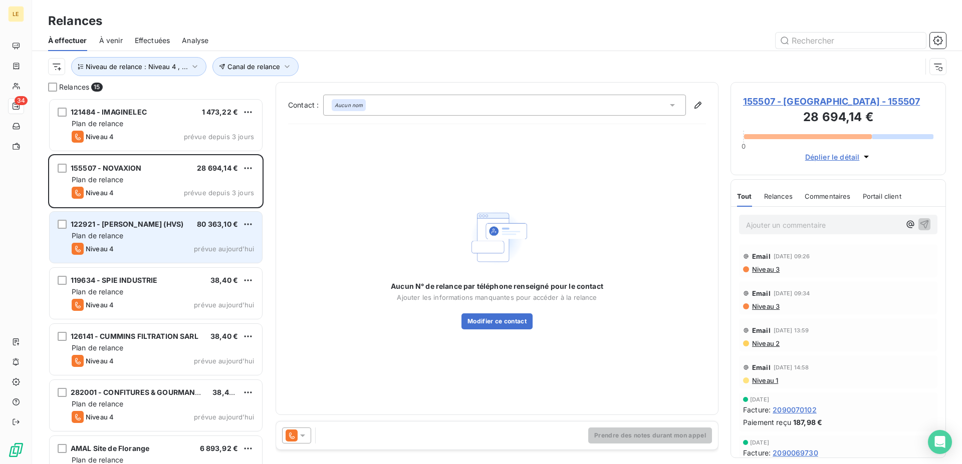
click at [301, 437] on icon at bounding box center [303, 436] width 10 height 10
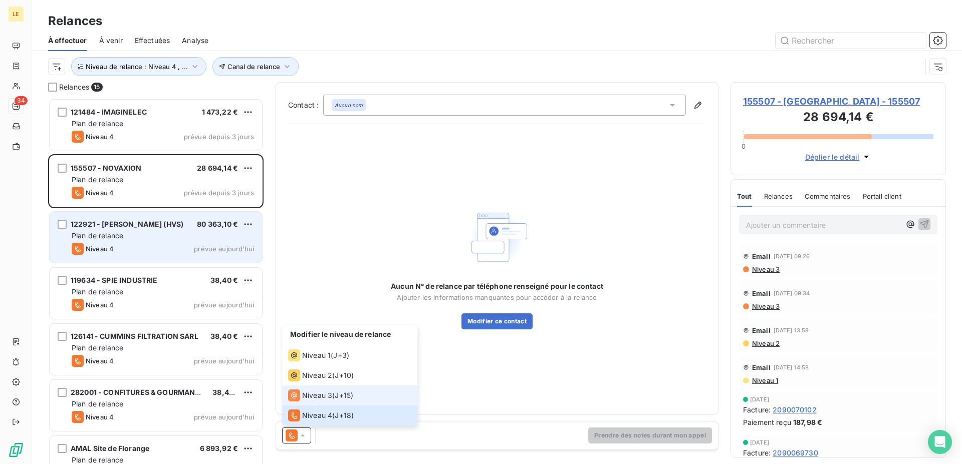
click at [306, 387] on li "Niveau 3 ( J+15 )" at bounding box center [349, 396] width 135 height 20
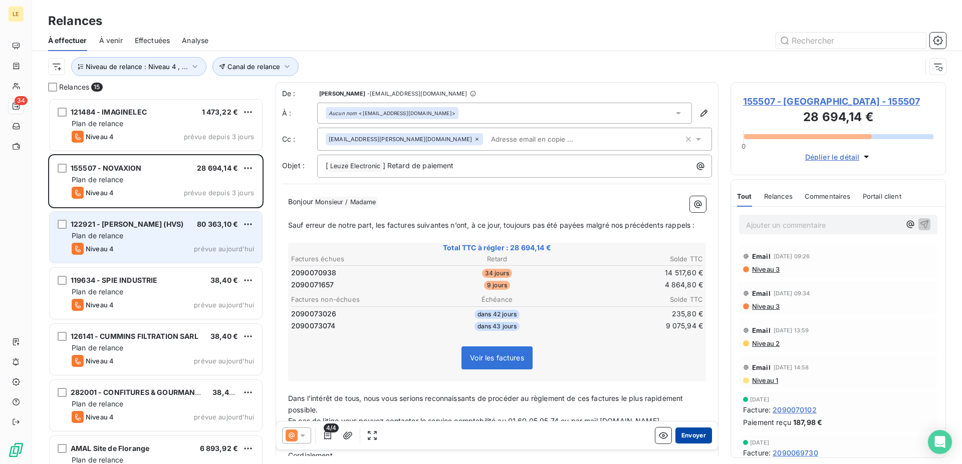
click at [691, 430] on button "Envoyer" at bounding box center [693, 436] width 37 height 16
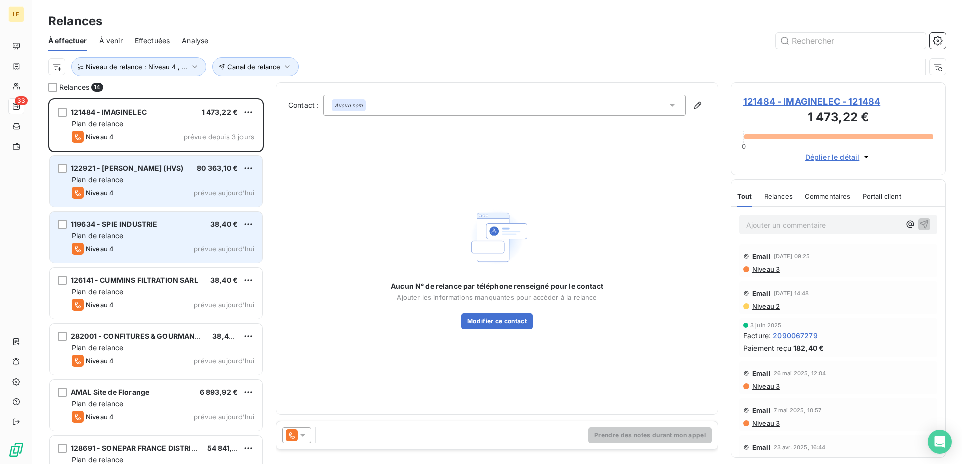
click at [161, 196] on div "Niveau 4 prévue aujourd’hui" at bounding box center [163, 193] width 182 height 12
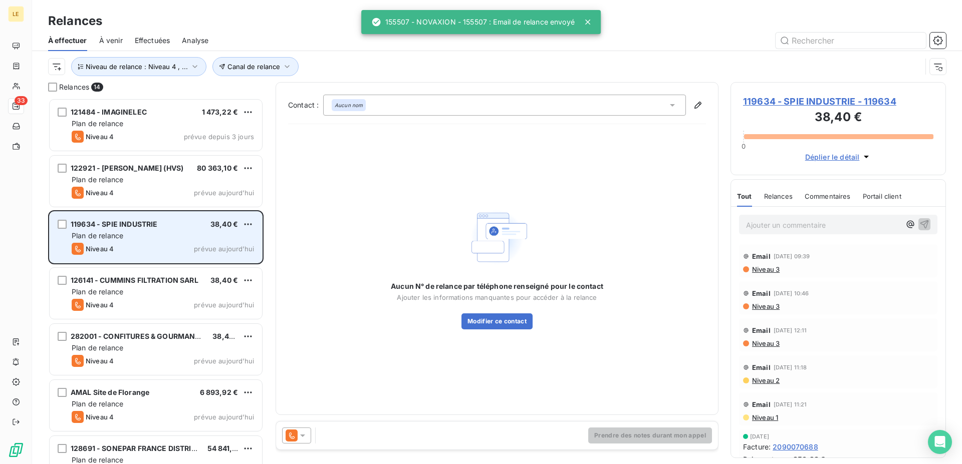
click at [300, 434] on icon at bounding box center [303, 436] width 10 height 10
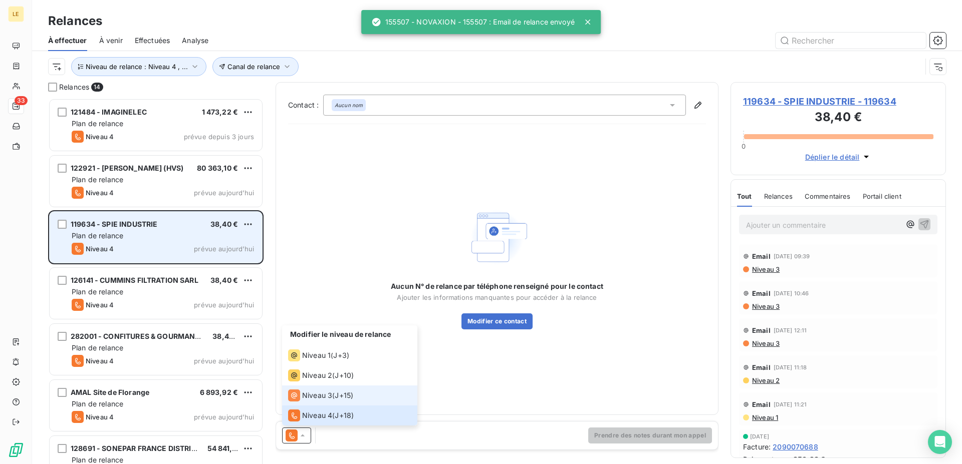
click at [307, 397] on span "Niveau 3" at bounding box center [317, 396] width 30 height 10
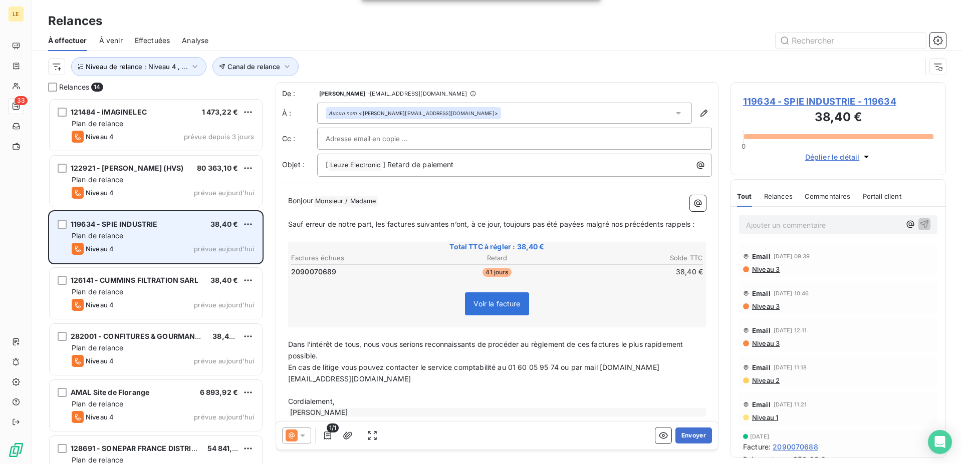
click at [248, 213] on div "119634 - SPIE INDUSTRIE 38,40 € Plan de relance Niveau 4 prévue [DATE]" at bounding box center [156, 237] width 212 height 51
click at [256, 226] on div "119634 - SPIE INDUSTRIE 38,40 € Plan de relance Niveau 4 prévue [DATE]" at bounding box center [156, 237] width 212 height 51
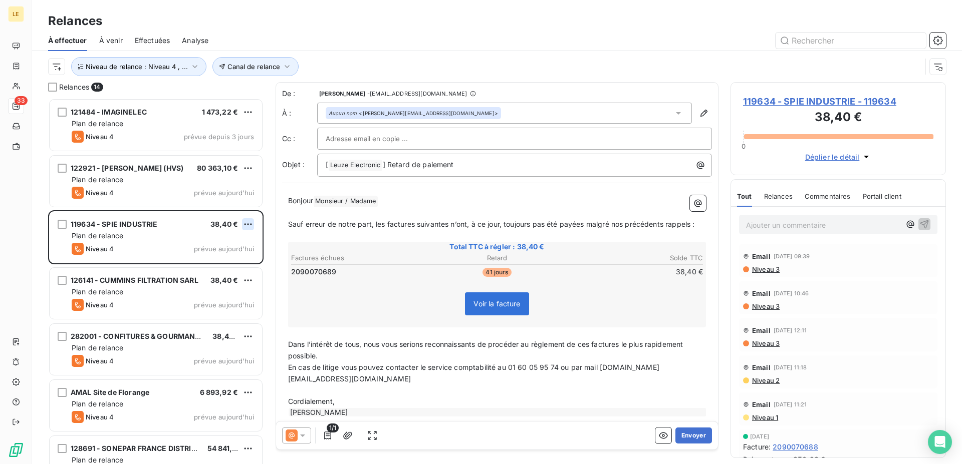
click at [252, 226] on html "LE 33 Relances À effectuer À venir Effectuées Analyse Canal de relance Niveau d…" at bounding box center [481, 232] width 962 height 464
click at [215, 257] on div "Passer cette action" at bounding box center [205, 262] width 90 height 16
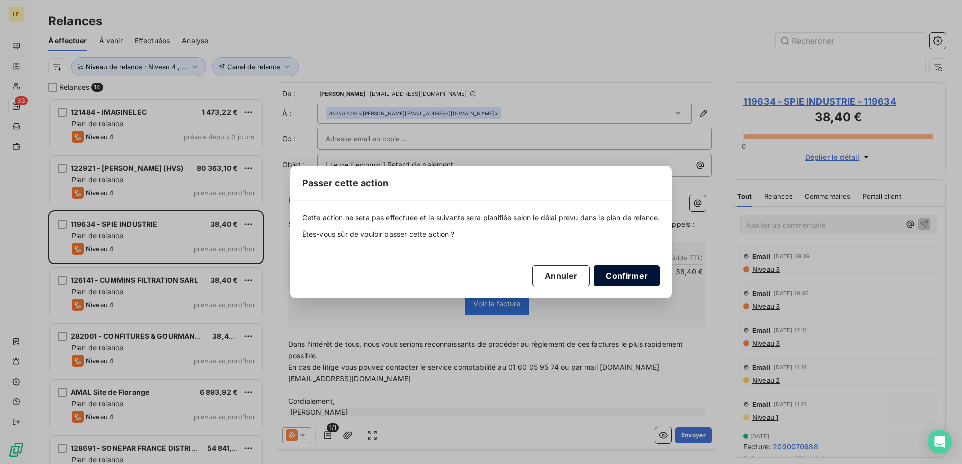
click at [615, 274] on button "Confirmer" at bounding box center [627, 275] width 66 height 21
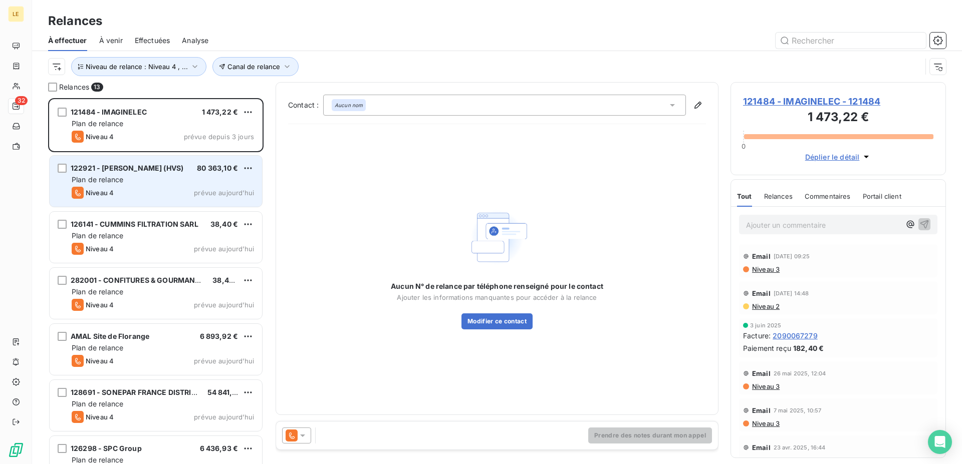
click at [150, 186] on div "122921 - [PERSON_NAME] (HVS) 80 363,10 € Plan de relance Niveau 4 prévue [DATE]" at bounding box center [156, 181] width 212 height 51
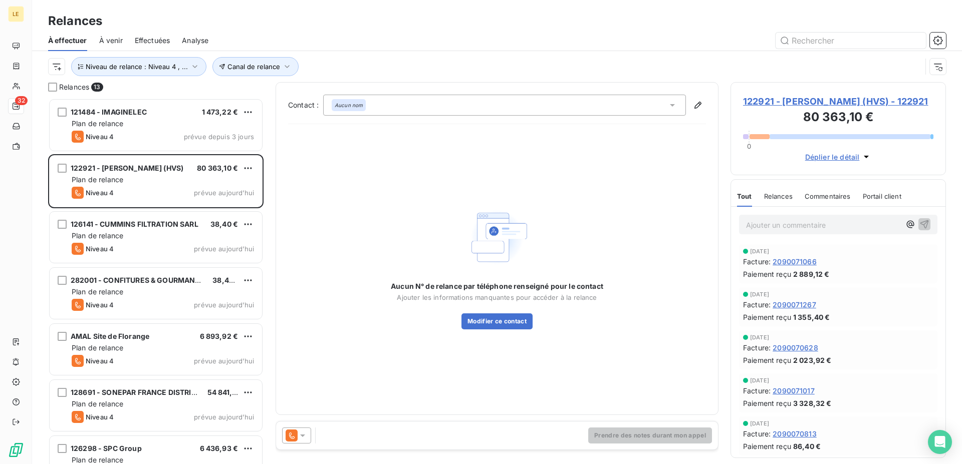
click at [299, 433] on icon at bounding box center [303, 436] width 10 height 10
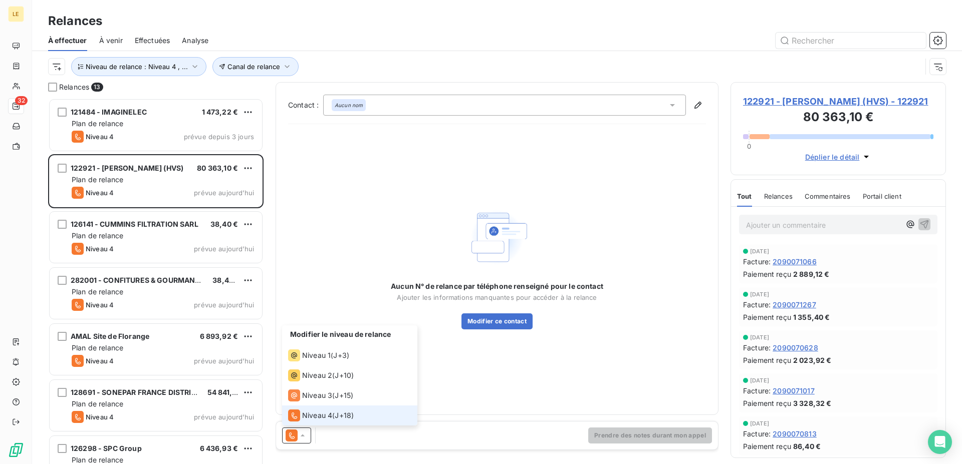
click at [307, 406] on li "Niveau 4 ( J+18 )" at bounding box center [349, 416] width 135 height 20
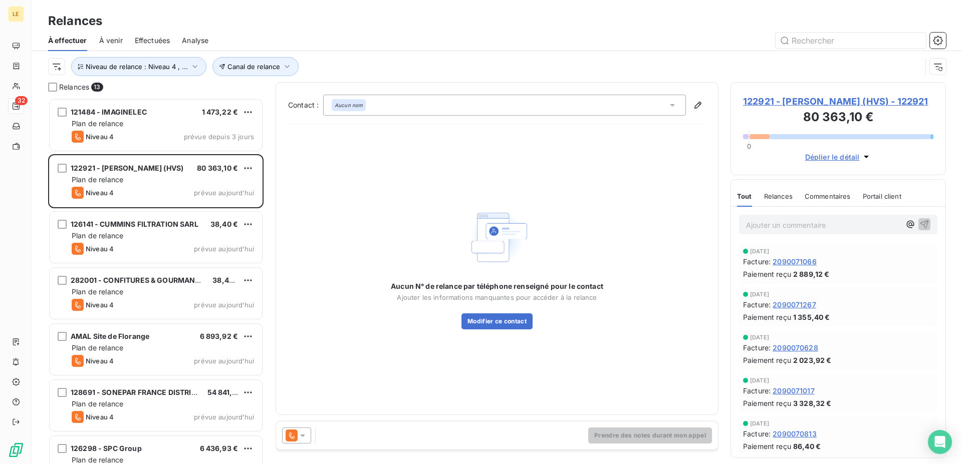
click at [284, 442] on div at bounding box center [296, 436] width 29 height 16
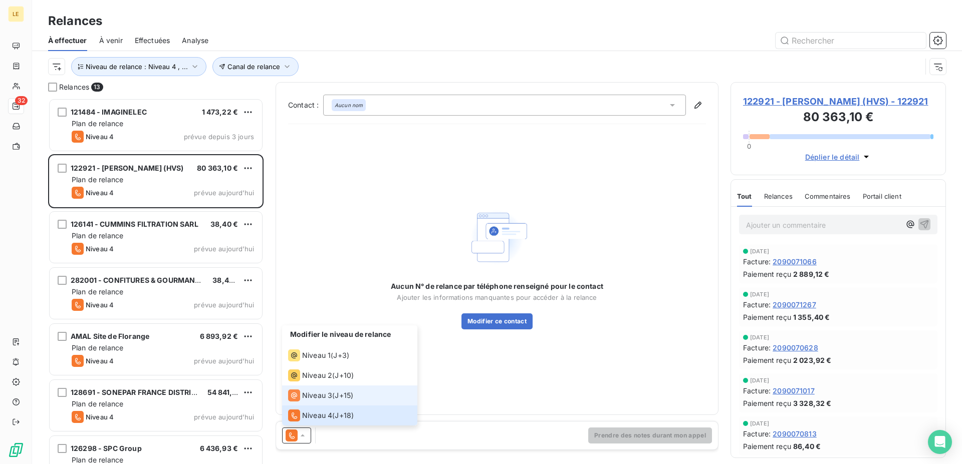
click at [312, 389] on li "Niveau 3 ( J+15 )" at bounding box center [349, 396] width 135 height 20
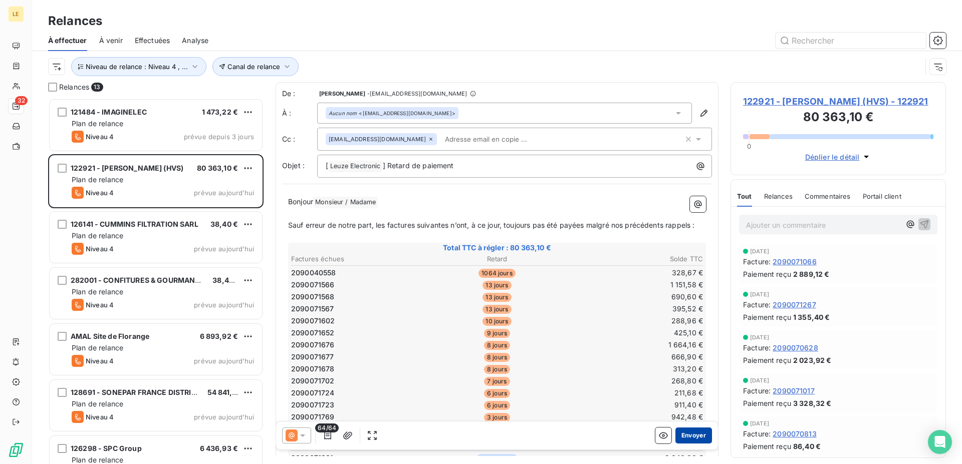
click at [685, 434] on button "Envoyer" at bounding box center [693, 436] width 37 height 16
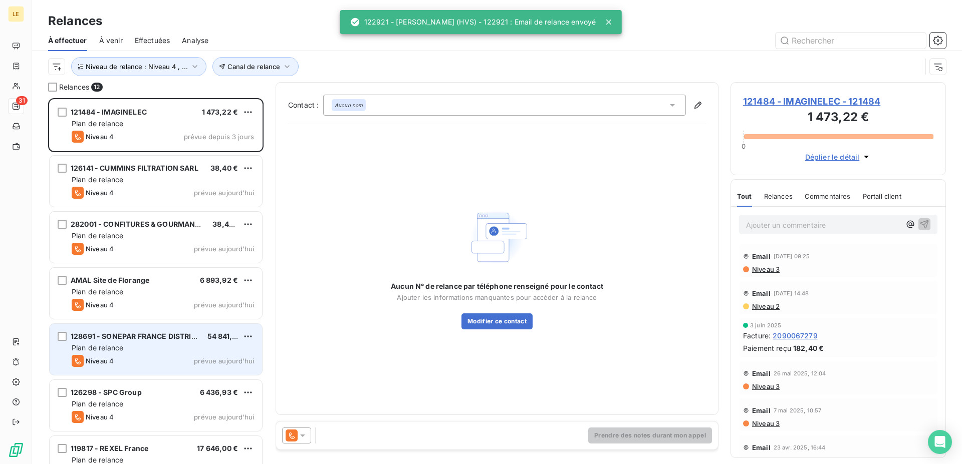
click at [160, 351] on div "Plan de relance" at bounding box center [163, 348] width 182 height 10
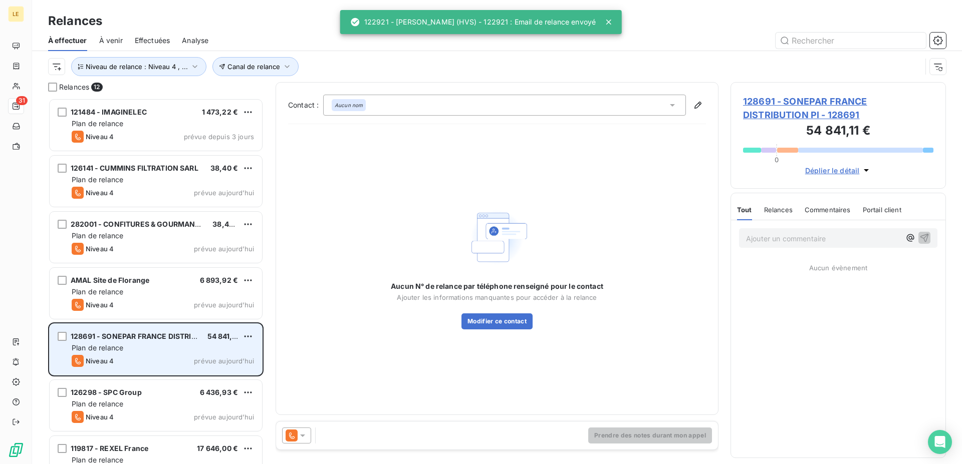
click at [242, 355] on div "128691 - SONEPAR FRANCE DISTRIBUTION Pl 54 841,11 € Plan de relance Niveau 4 pr…" at bounding box center [156, 349] width 212 height 51
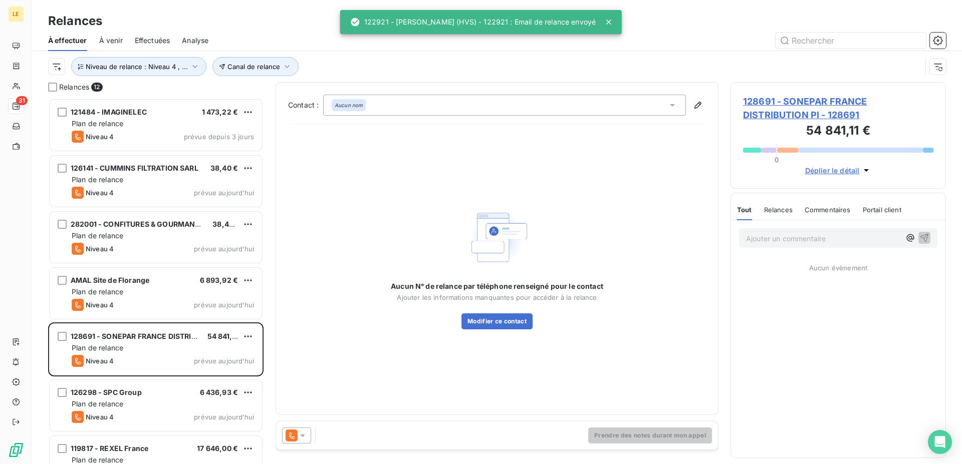
click at [302, 439] on icon at bounding box center [303, 436] width 10 height 10
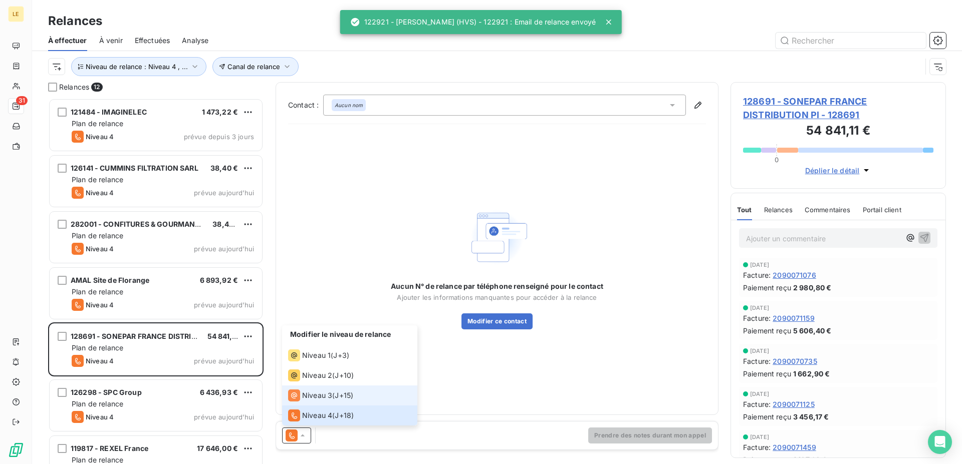
click at [317, 388] on li "Niveau 3 ( J+15 )" at bounding box center [349, 396] width 135 height 20
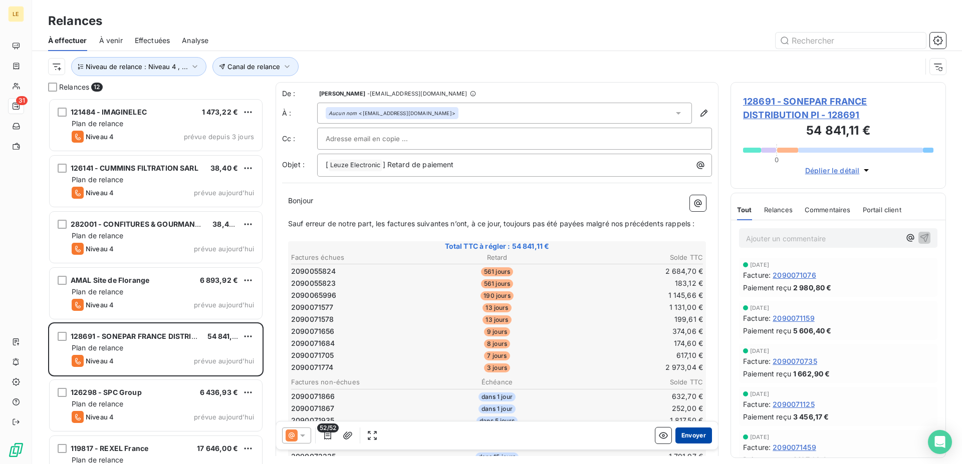
click at [680, 436] on button "Envoyer" at bounding box center [693, 436] width 37 height 16
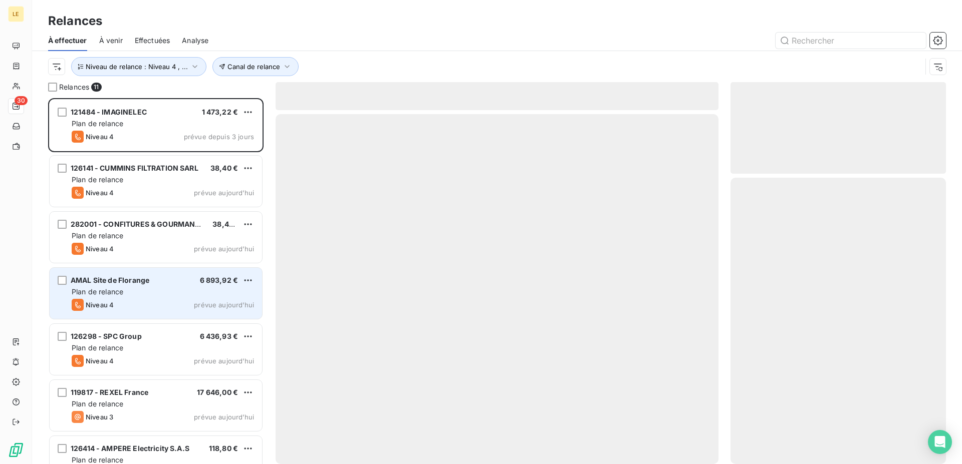
click at [186, 296] on div "Plan de relance" at bounding box center [163, 292] width 182 height 10
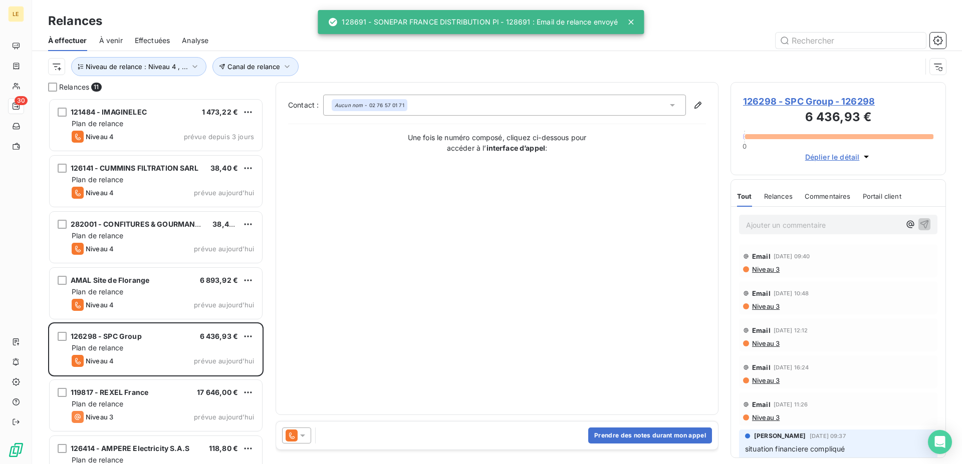
click at [292, 440] on icon at bounding box center [291, 436] width 12 height 12
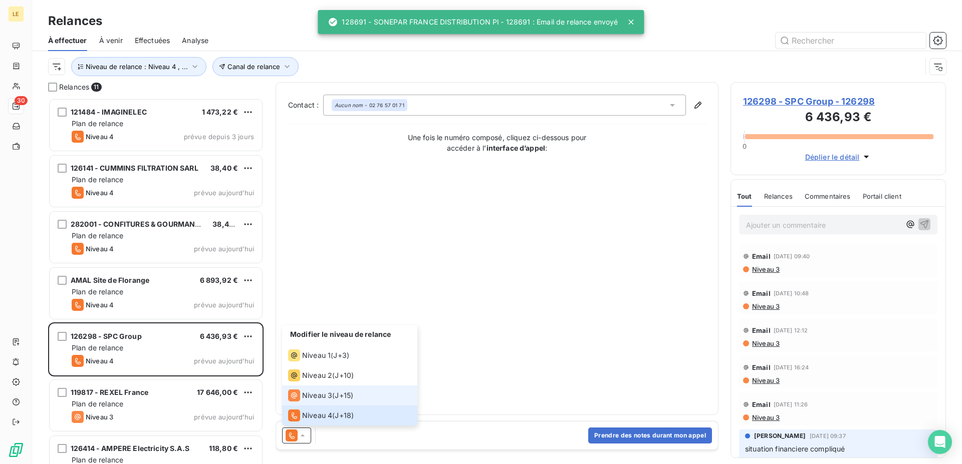
click at [306, 398] on span "Niveau 3" at bounding box center [317, 396] width 30 height 10
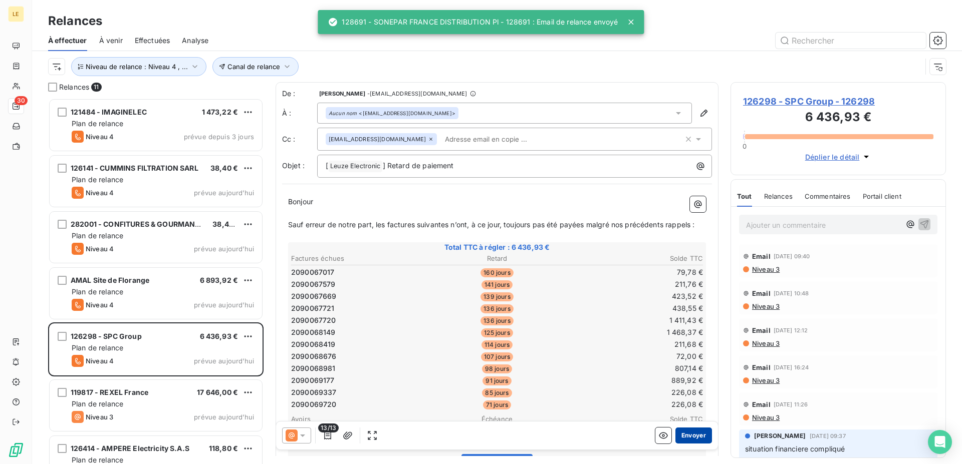
click at [675, 433] on button "Envoyer" at bounding box center [693, 436] width 37 height 16
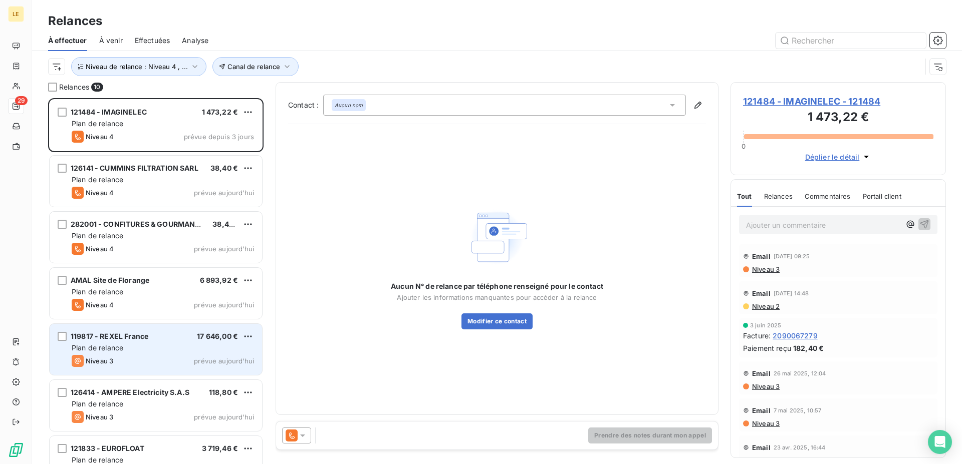
click at [194, 356] on div "Niveau 3 prévue aujourd’hui" at bounding box center [163, 361] width 182 height 12
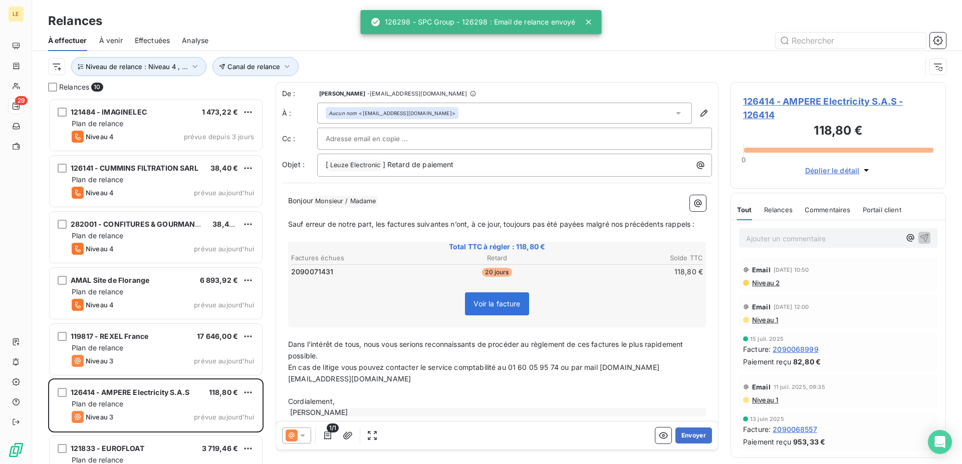
click at [294, 433] on icon at bounding box center [291, 436] width 12 height 12
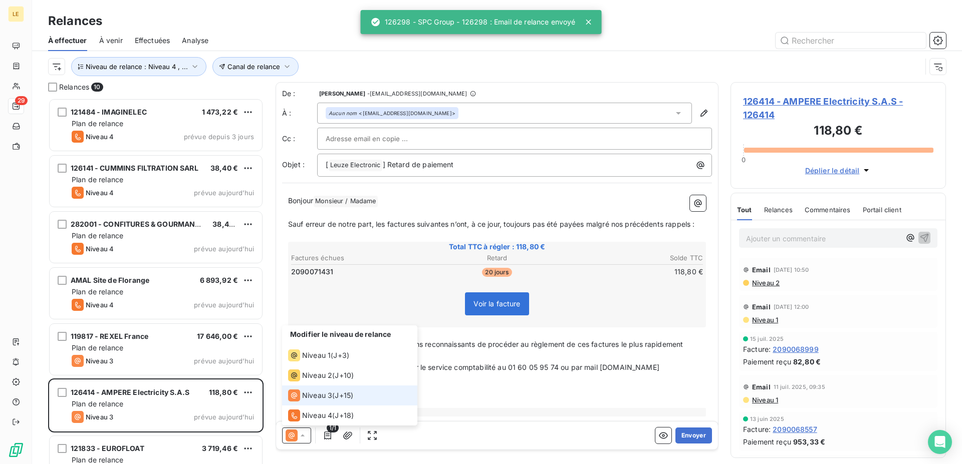
click at [300, 403] on li "Niveau 3 ( J+15 )" at bounding box center [349, 396] width 135 height 20
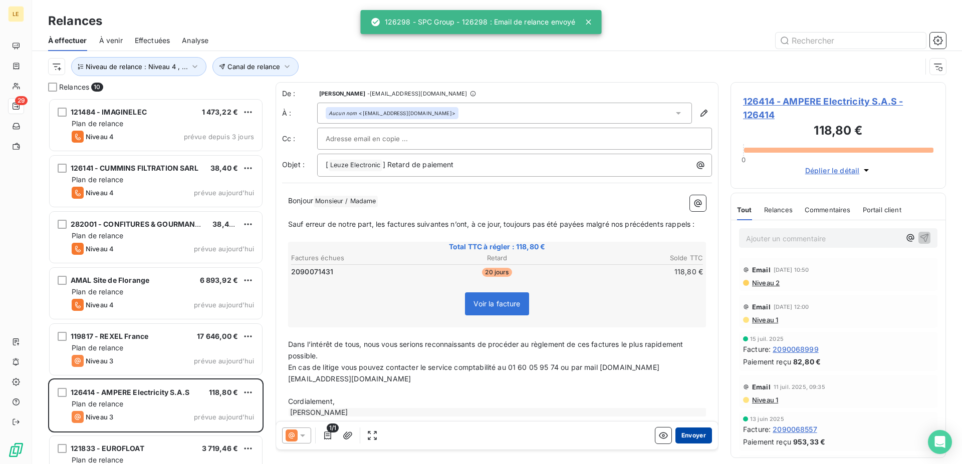
click at [682, 437] on button "Envoyer" at bounding box center [693, 436] width 37 height 16
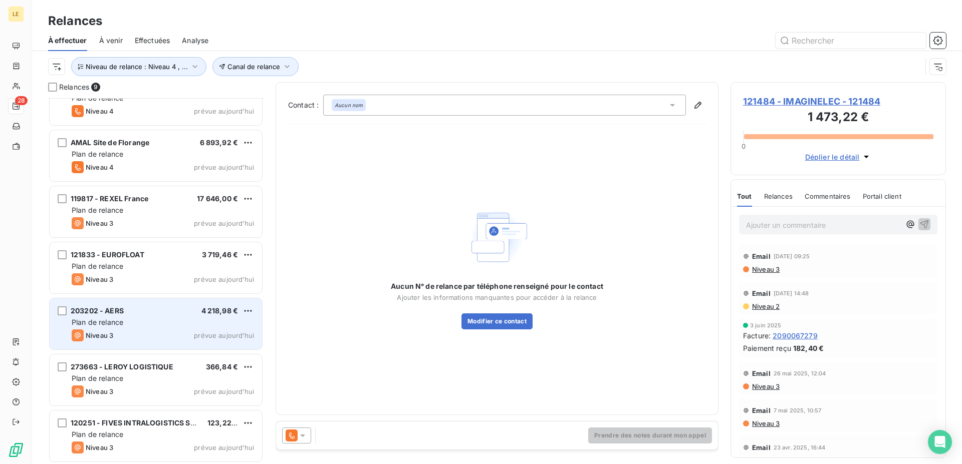
scroll to position [139, 0]
click at [160, 379] on div "Plan de relance" at bounding box center [163, 378] width 182 height 10
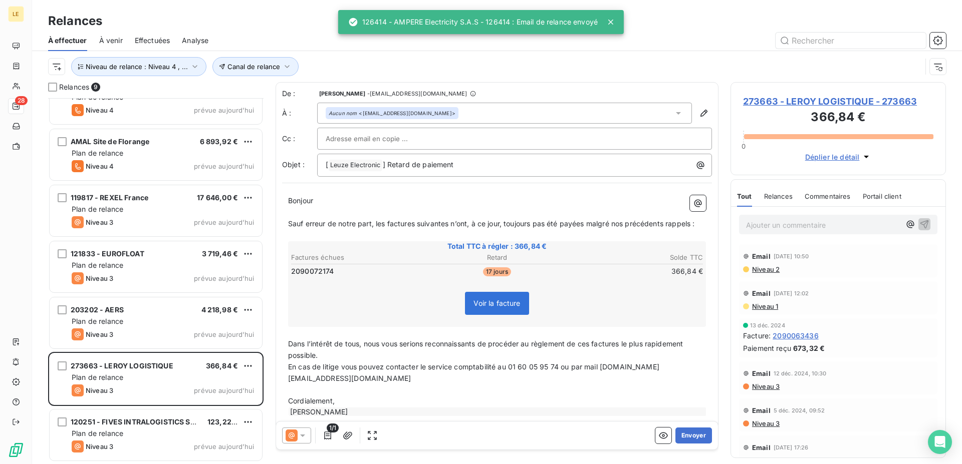
click at [305, 445] on div "1/1 Envoyer" at bounding box center [497, 436] width 442 height 28
click at [306, 429] on div at bounding box center [296, 436] width 29 height 16
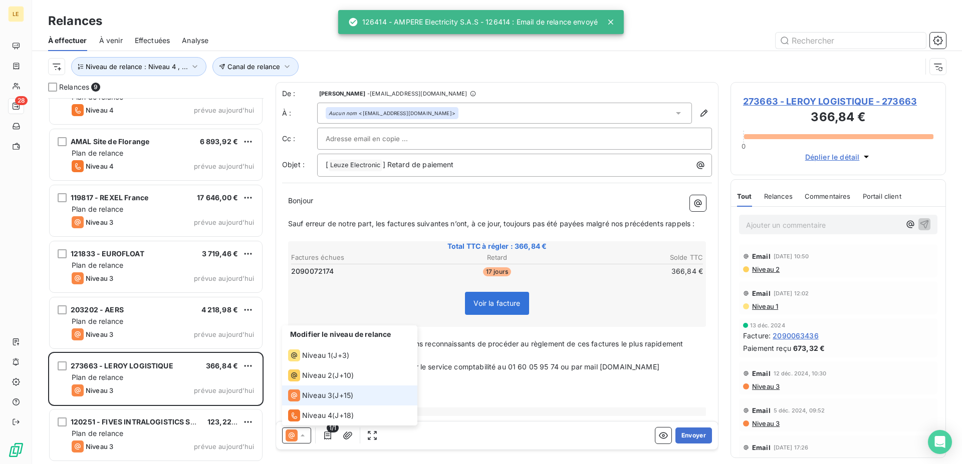
click at [310, 401] on div "Niveau 3" at bounding box center [310, 396] width 44 height 12
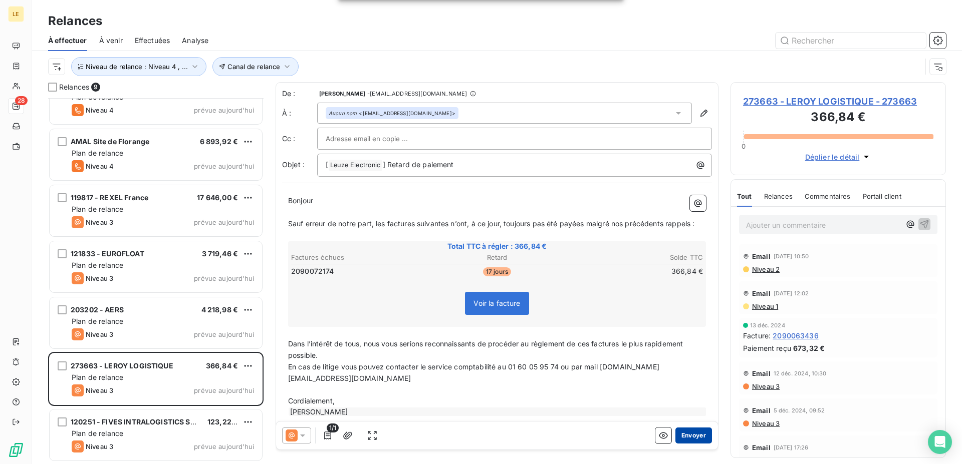
click at [680, 438] on button "Envoyer" at bounding box center [693, 436] width 37 height 16
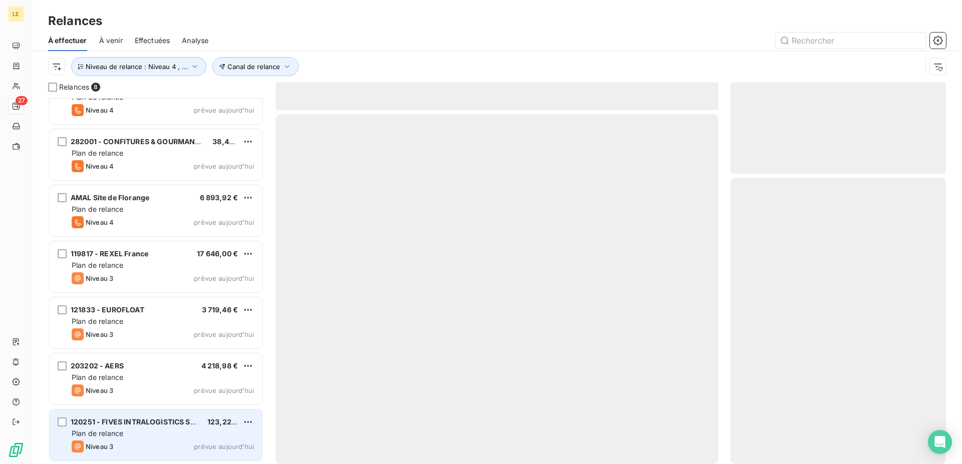
scroll to position [83, 0]
click at [181, 433] on div "Plan de relance" at bounding box center [163, 434] width 182 height 10
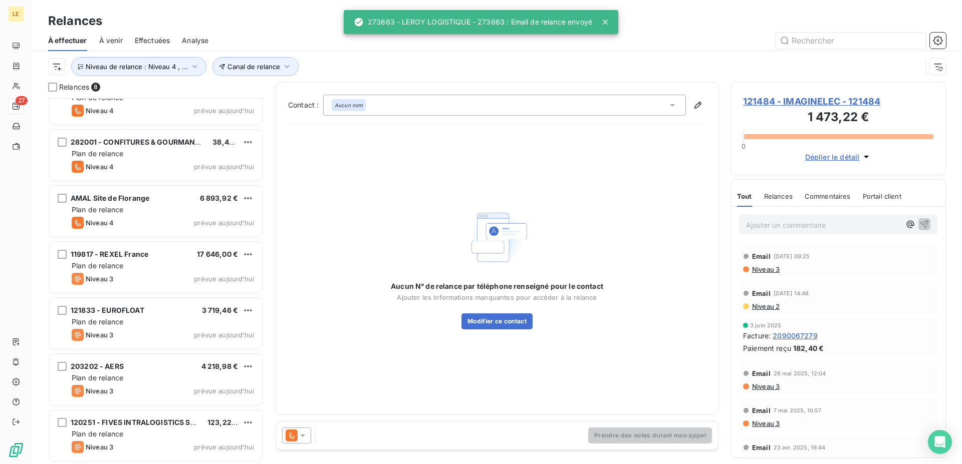
click at [296, 439] on icon at bounding box center [291, 436] width 12 height 12
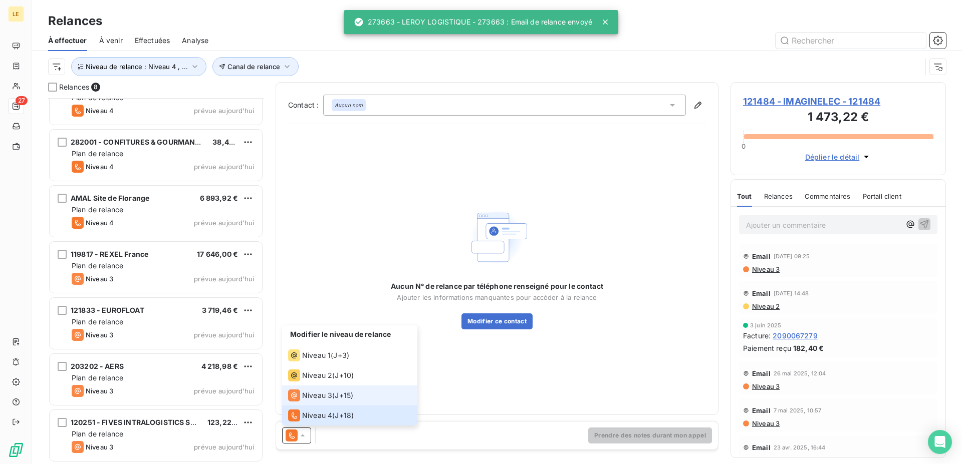
click at [308, 400] on span "Niveau 3" at bounding box center [317, 396] width 30 height 10
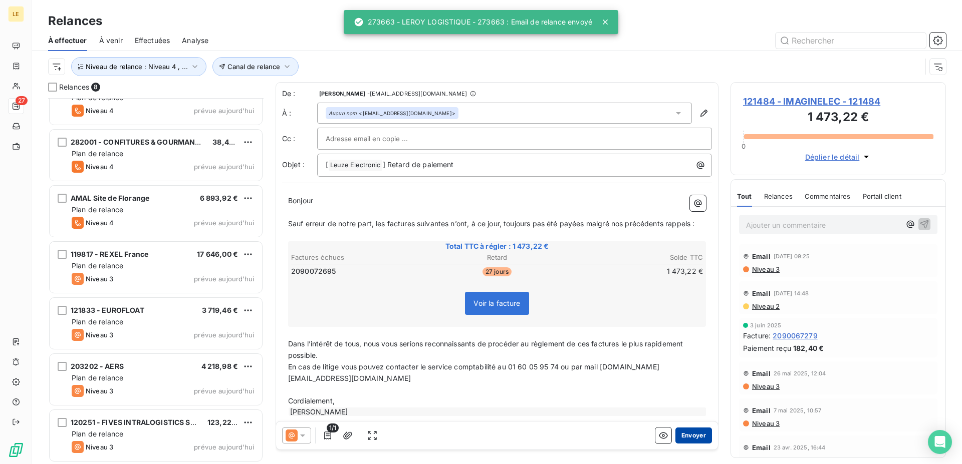
click at [678, 428] on button "Envoyer" at bounding box center [693, 436] width 37 height 16
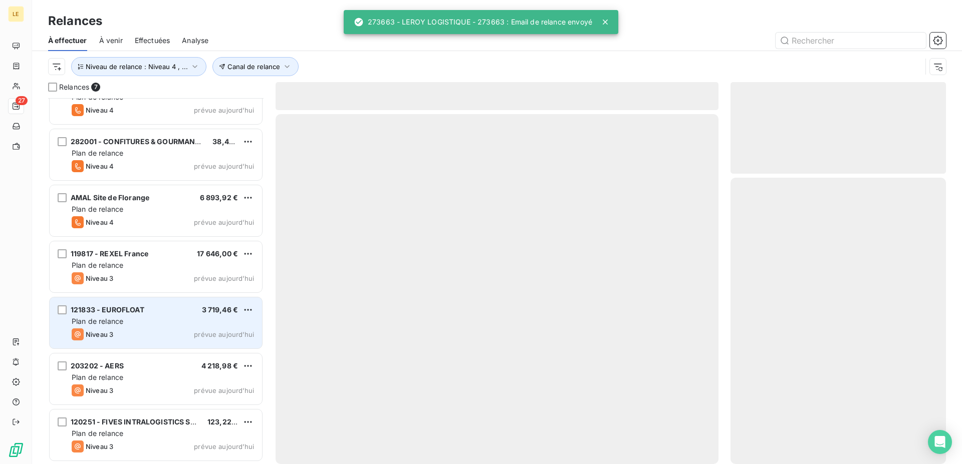
scroll to position [27, 0]
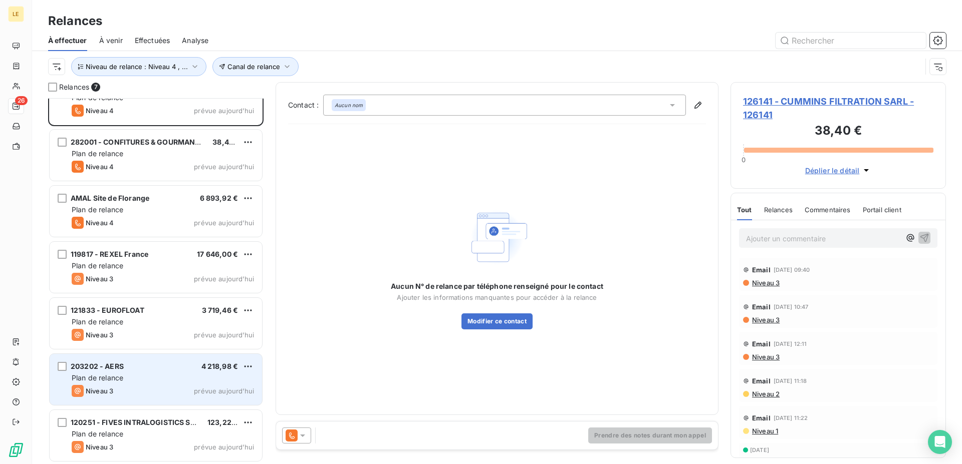
click at [183, 367] on div "203202 - AERS 4 218,98 €" at bounding box center [163, 366] width 182 height 9
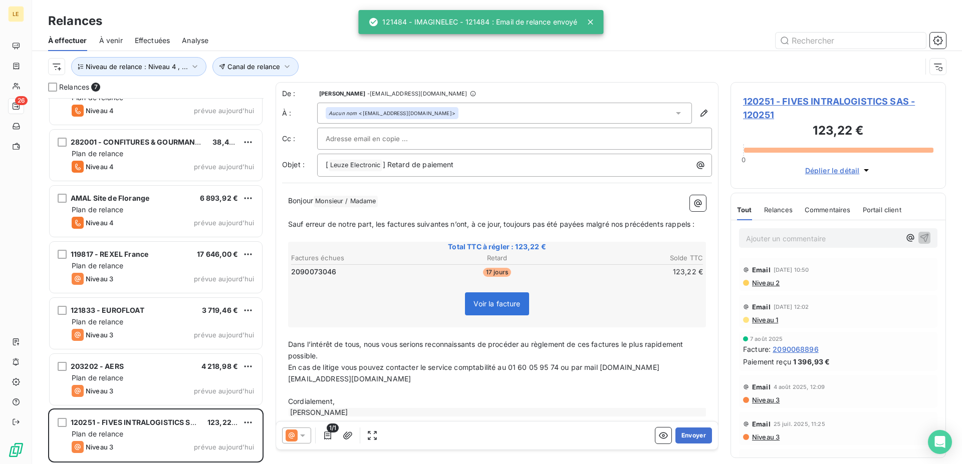
click at [299, 433] on icon at bounding box center [303, 436] width 10 height 10
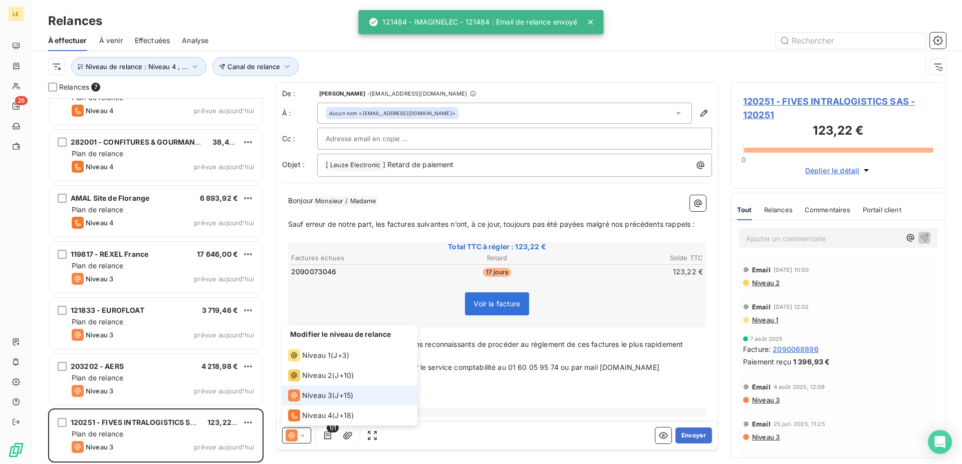
click at [310, 403] on li "Niveau 3 ( J+15 )" at bounding box center [349, 396] width 135 height 20
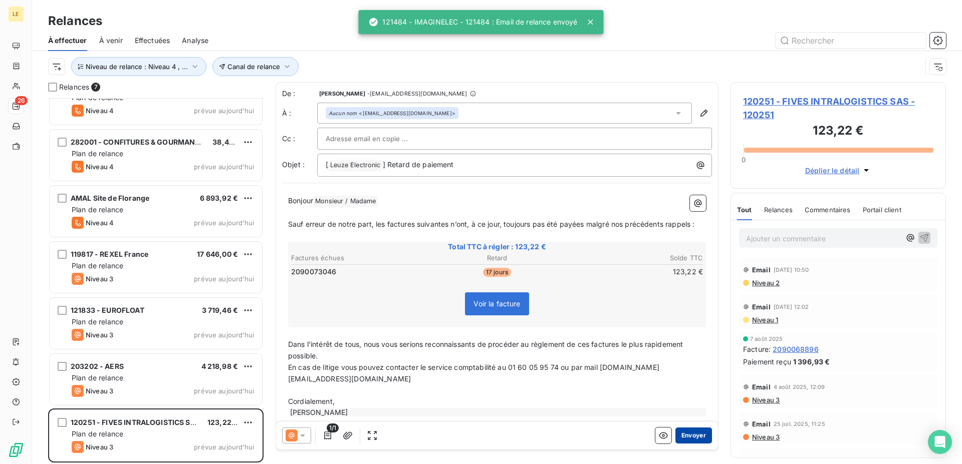
click at [675, 433] on button "Envoyer" at bounding box center [693, 436] width 37 height 16
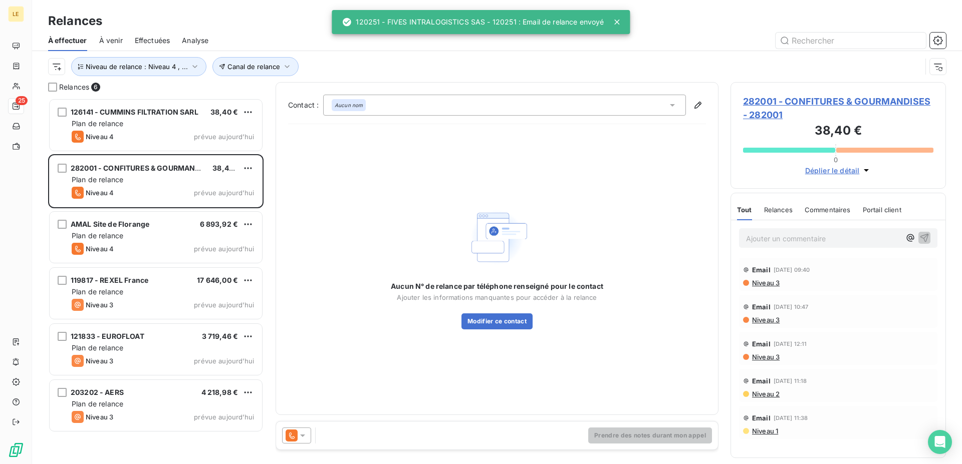
click at [294, 435] on icon at bounding box center [291, 436] width 12 height 12
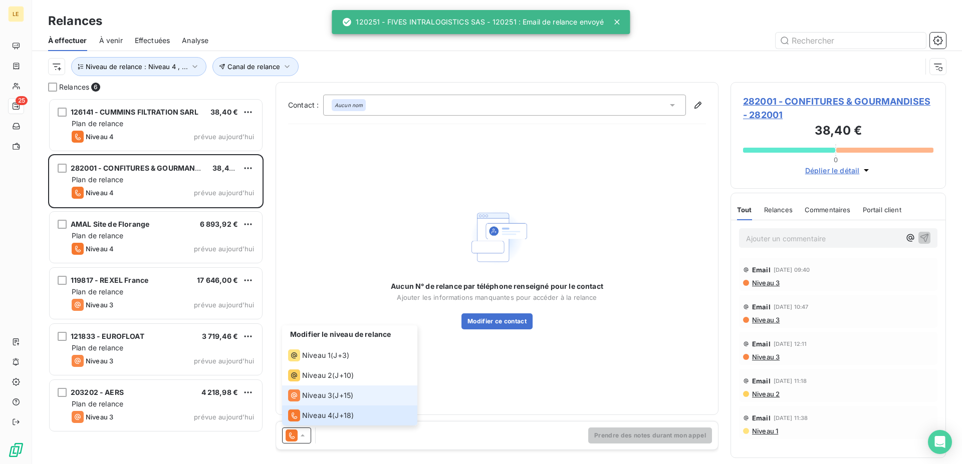
click at [308, 397] on span "Niveau 3" at bounding box center [317, 396] width 30 height 10
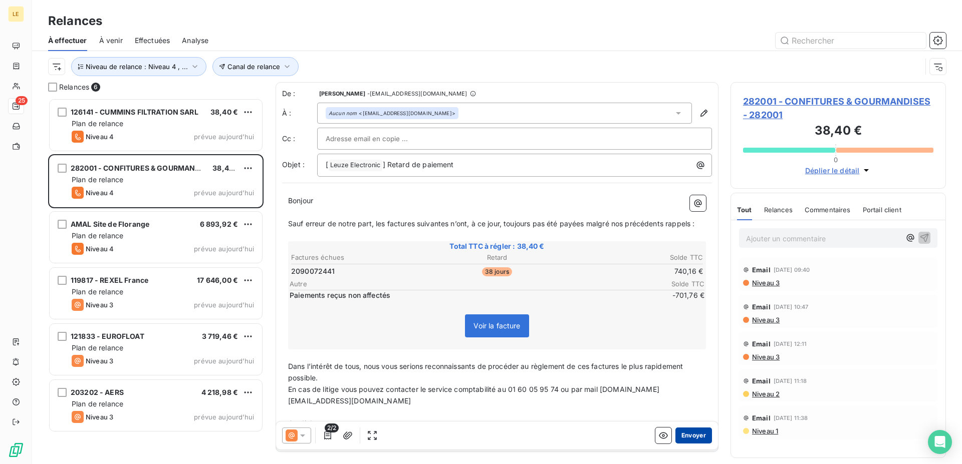
click at [682, 436] on button "Envoyer" at bounding box center [693, 436] width 37 height 16
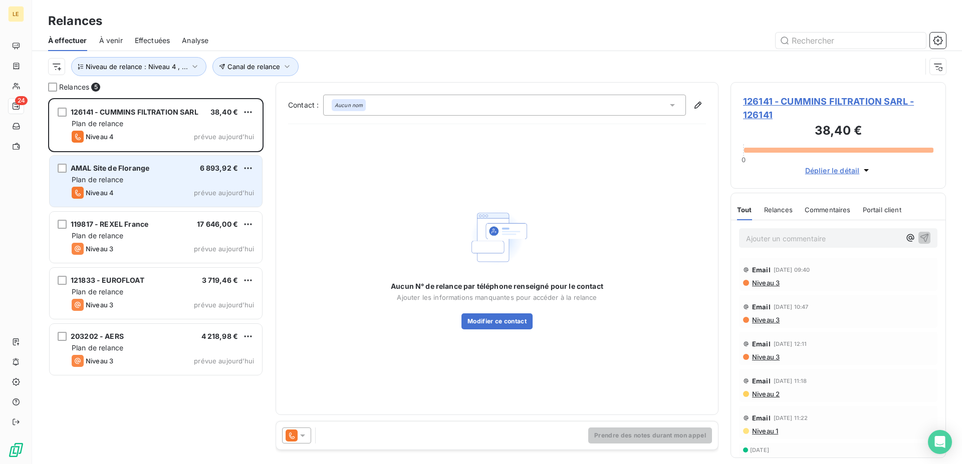
click at [190, 192] on div "Niveau 4 prévue aujourd’hui" at bounding box center [163, 193] width 182 height 12
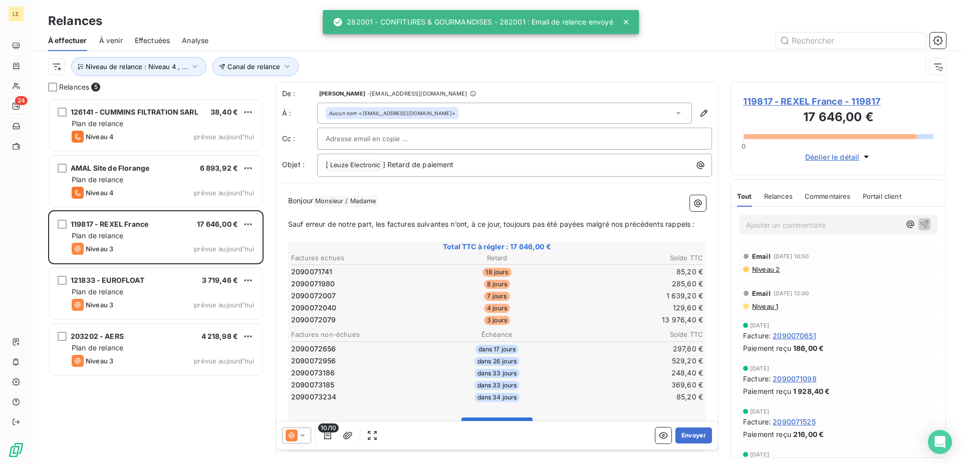
click at [288, 435] on icon at bounding box center [291, 436] width 12 height 12
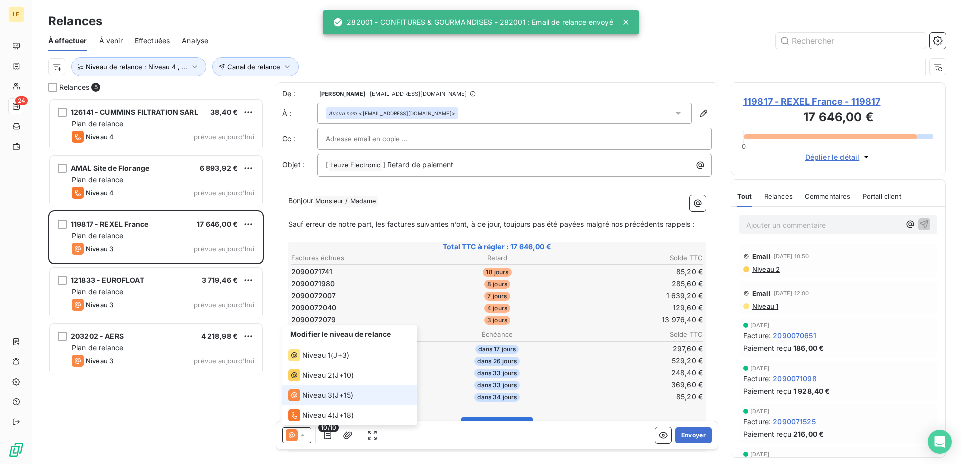
click at [304, 396] on span "Niveau 3" at bounding box center [317, 396] width 30 height 10
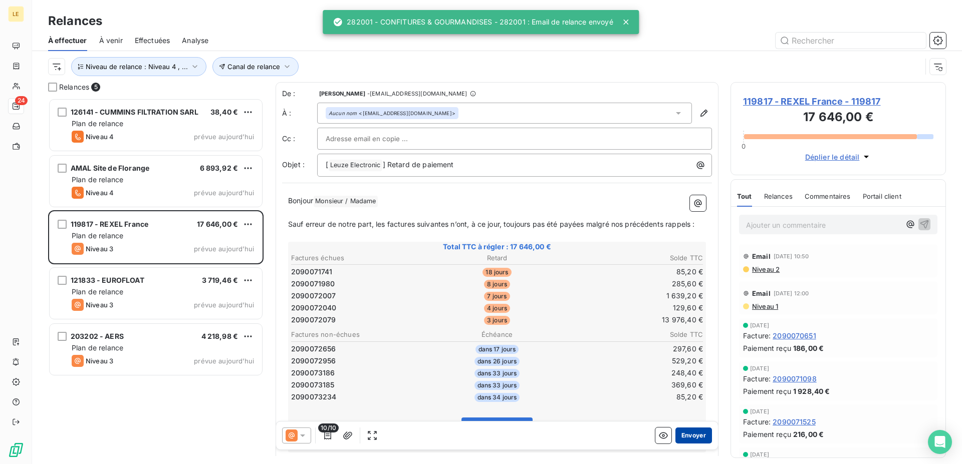
click at [689, 443] on button "Envoyer" at bounding box center [693, 436] width 37 height 16
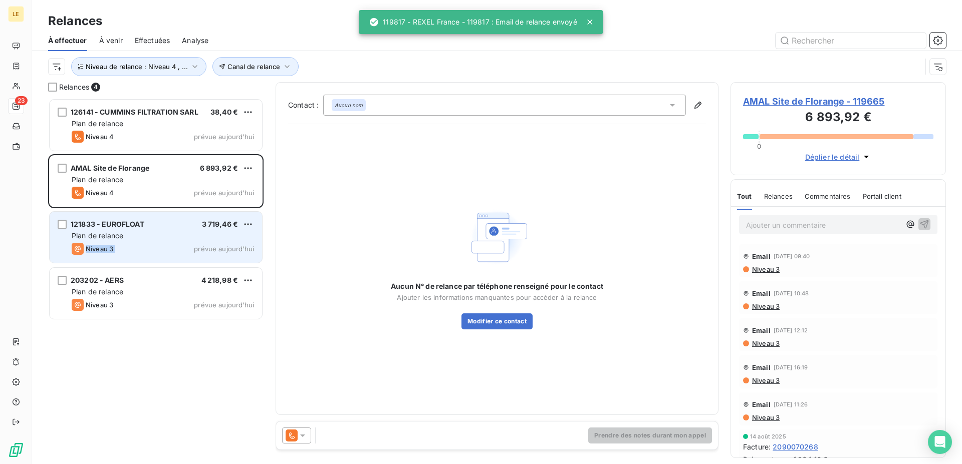
click at [189, 241] on span "Plan de relance" at bounding box center [163, 236] width 182 height 10
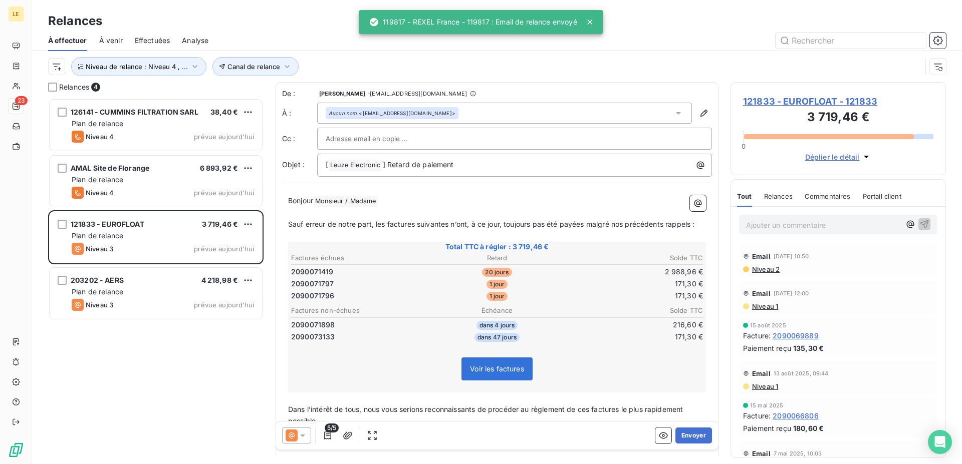
click at [310, 450] on p "﻿" at bounding box center [497, 456] width 418 height 12
click at [307, 433] on icon at bounding box center [303, 436] width 10 height 10
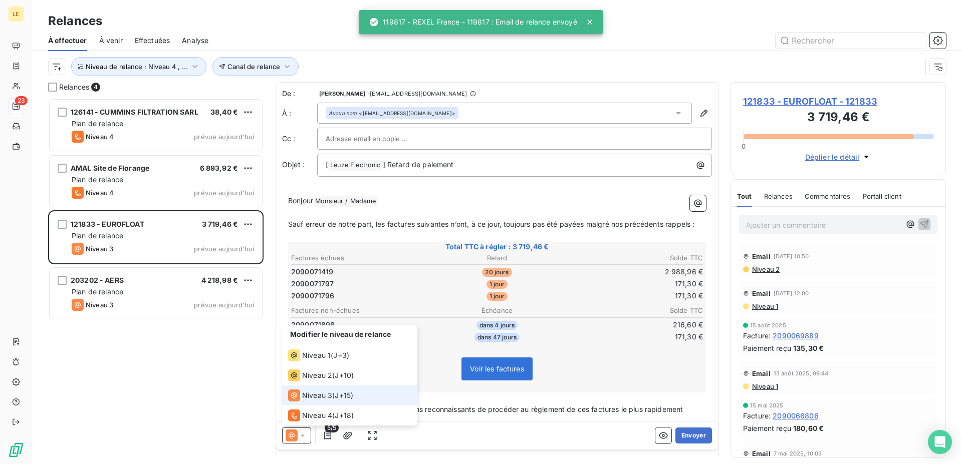
click at [314, 390] on div "Niveau 3" at bounding box center [310, 396] width 44 height 12
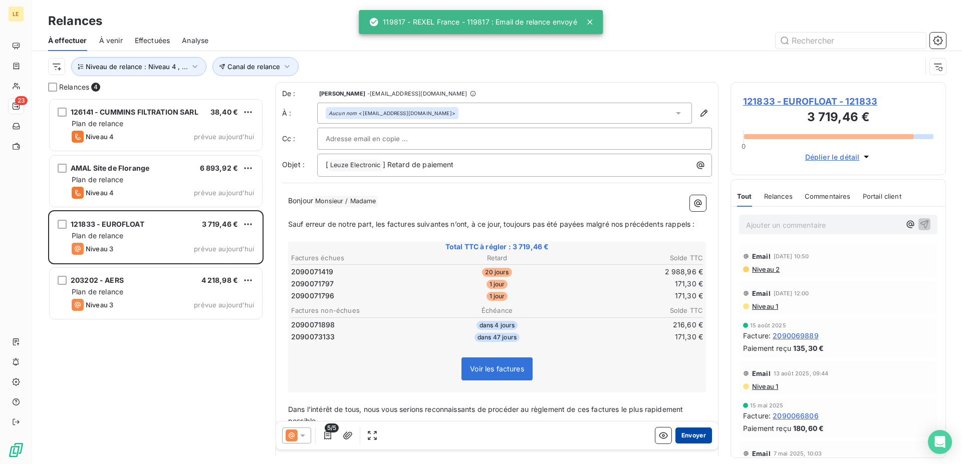
click at [681, 436] on button "Envoyer" at bounding box center [693, 436] width 37 height 16
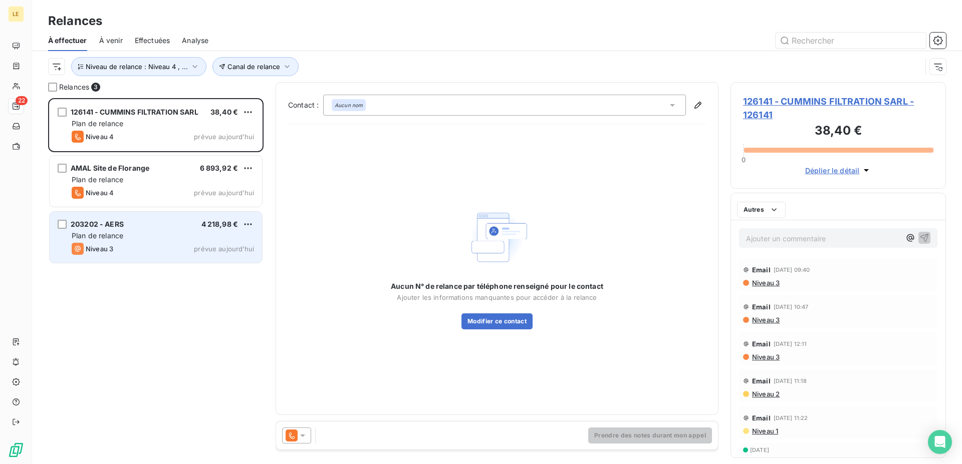
click at [172, 213] on div "203202 - AERS 4 218,98 € Plan de relance Niveau 3 prévue [DATE]" at bounding box center [156, 237] width 212 height 51
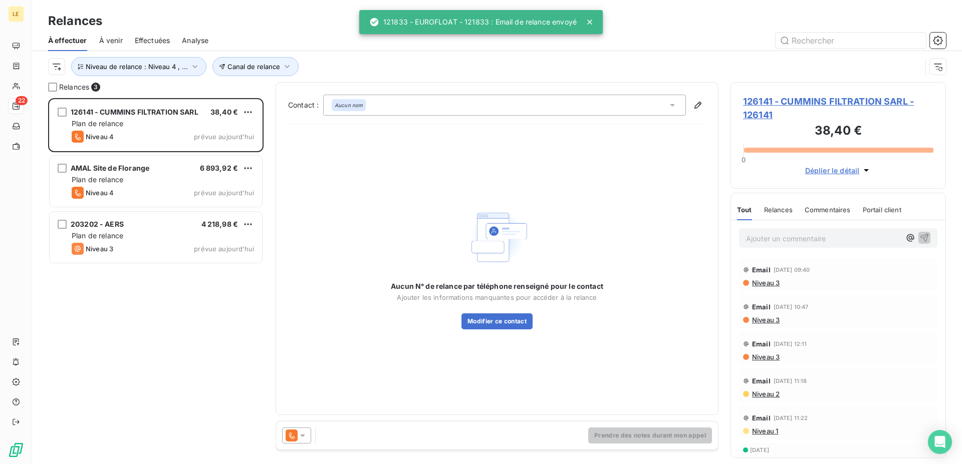
click at [299, 434] on icon at bounding box center [303, 436] width 10 height 10
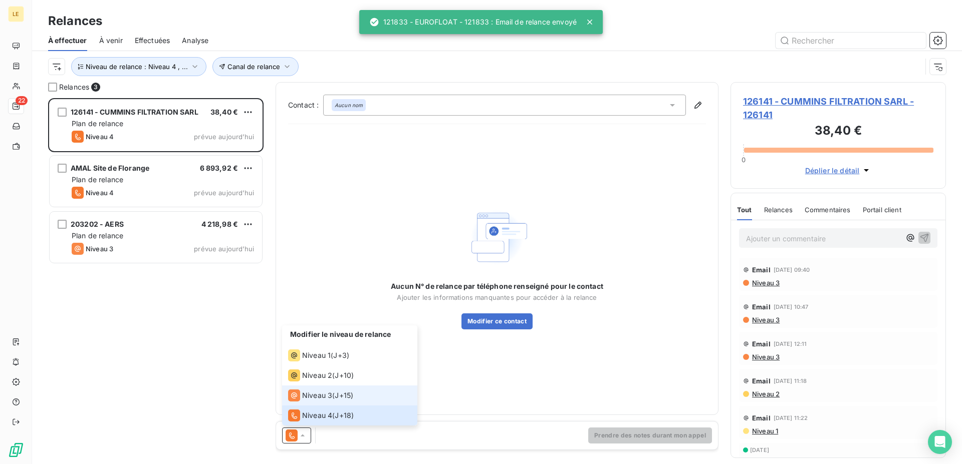
click at [312, 392] on span "Niveau 3" at bounding box center [317, 396] width 30 height 10
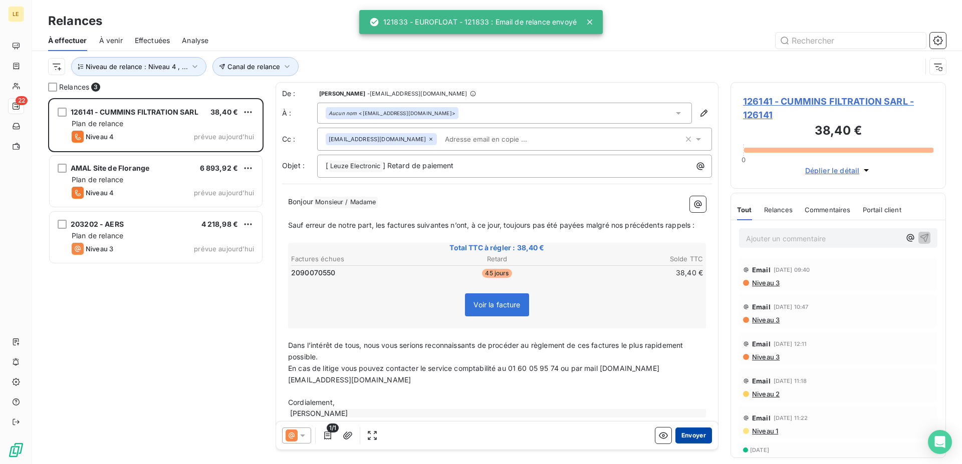
click at [695, 437] on button "Envoyer" at bounding box center [693, 436] width 37 height 16
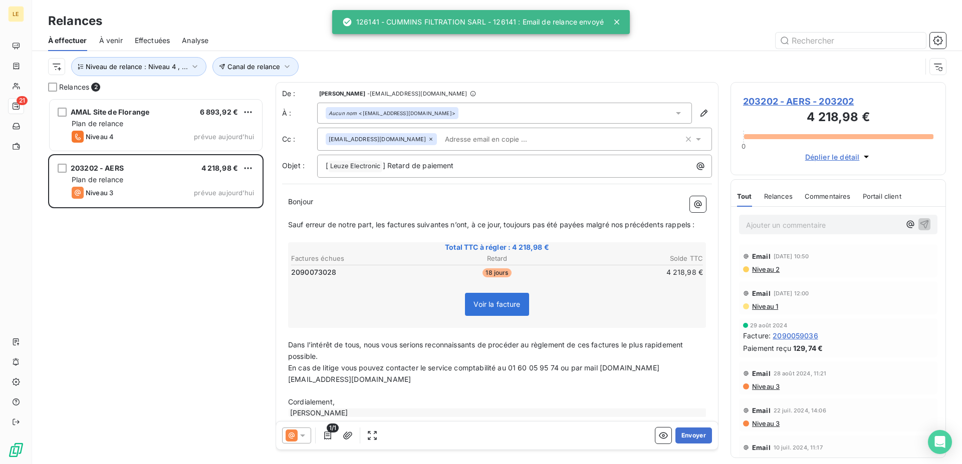
click at [299, 439] on icon at bounding box center [303, 436] width 10 height 10
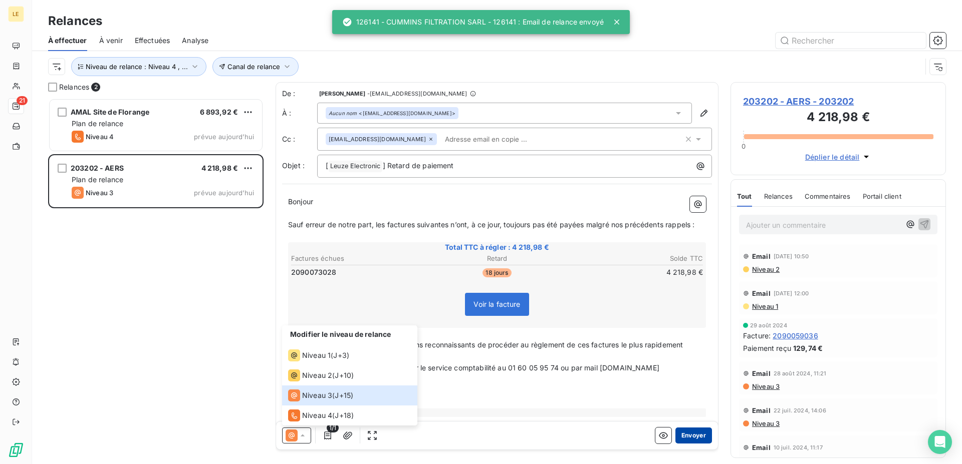
click at [686, 433] on button "Envoyer" at bounding box center [693, 436] width 37 height 16
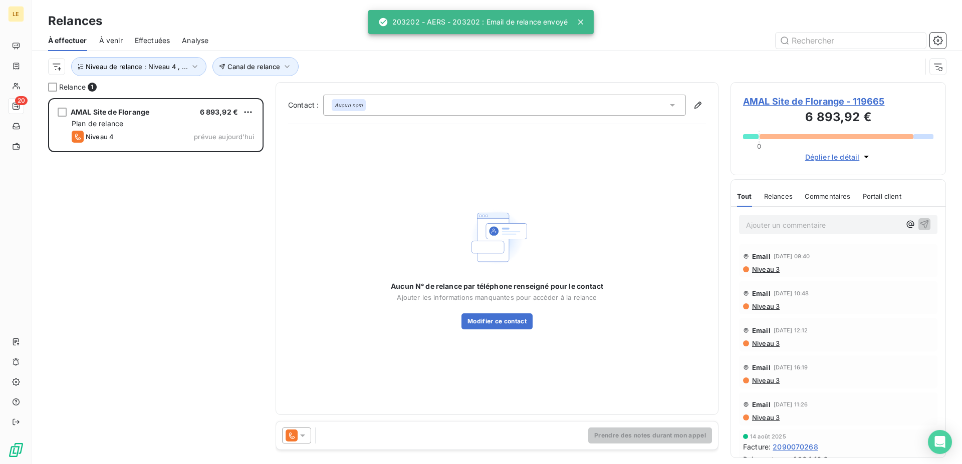
click at [292, 438] on icon at bounding box center [292, 436] width 6 height 7
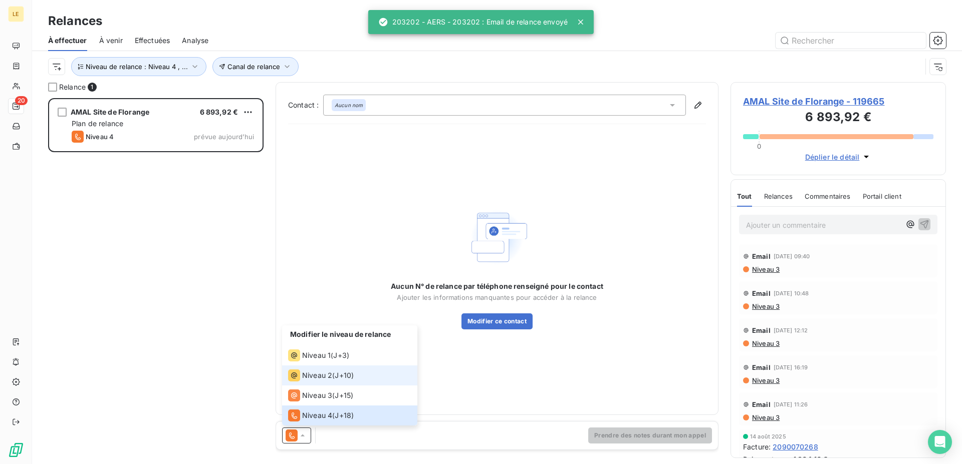
click at [302, 384] on li "Niveau 2 ( J+10 )" at bounding box center [349, 376] width 135 height 20
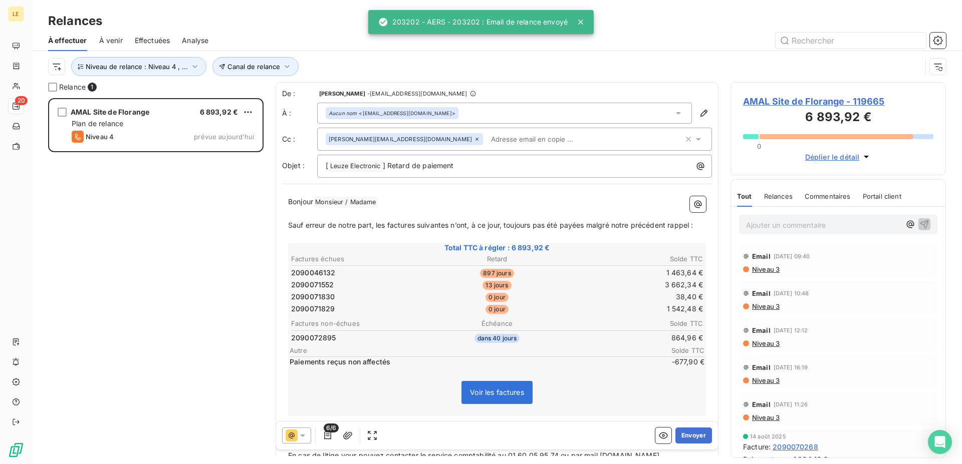
click at [679, 444] on div "6/6 Envoyer" at bounding box center [497, 436] width 442 height 28
click at [680, 443] on button "Envoyer" at bounding box center [693, 436] width 37 height 16
